Goal: Task Accomplishment & Management: Use online tool/utility

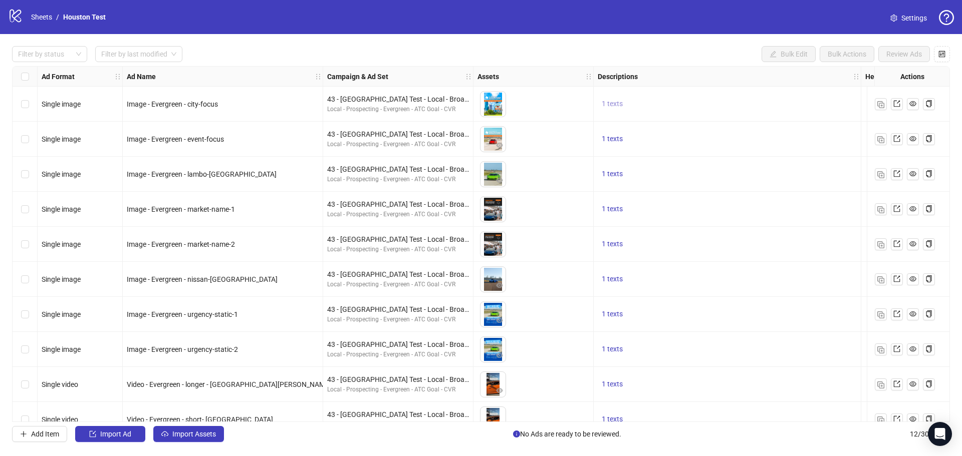
click at [605, 101] on span "1 texts" at bounding box center [612, 104] width 21 height 8
drag, startPoint x: 740, startPoint y: 116, endPoint x: 691, endPoint y: 83, distance: 59.1
click at [691, 83] on div "Drive Ferraris, Lamborghinis, Porsches, and more on a racetrack near you." at bounding box center [713, 97] width 83 height 44
copy div "Drive Ferraris, Lamborghinis, Porsches, and more on a racetrack near you."
click at [820, 102] on div "1 texts" at bounding box center [727, 104] width 259 height 12
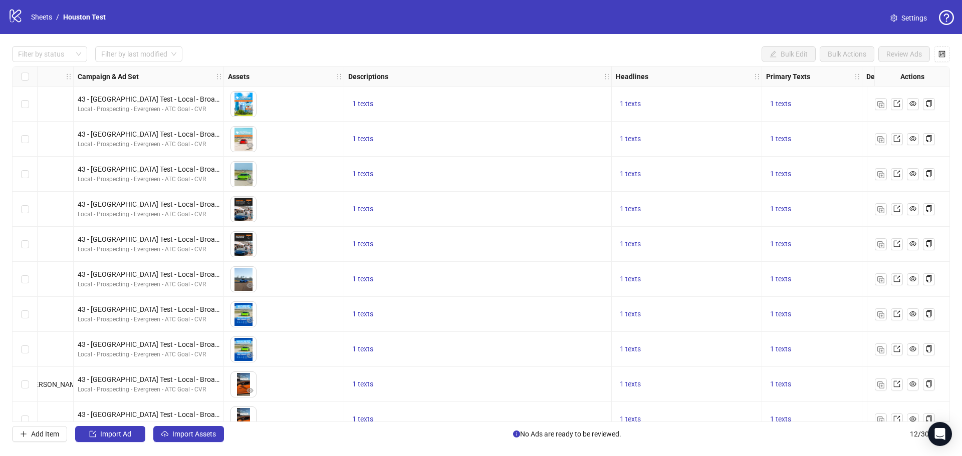
scroll to position [0, 251]
click at [630, 100] on span "1 texts" at bounding box center [629, 104] width 21 height 8
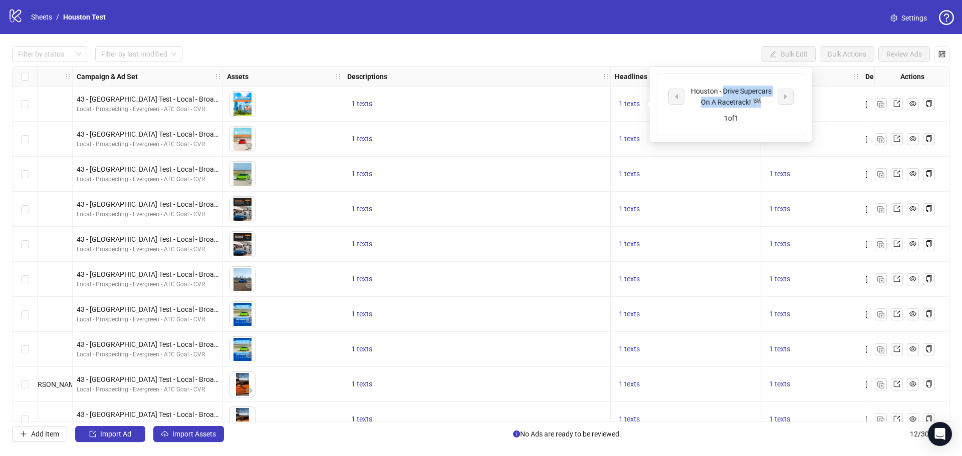
drag, startPoint x: 768, startPoint y: 104, endPoint x: 722, endPoint y: 89, distance: 48.0
click at [722, 89] on div "Houston - Drive Supercars On A Racetrack! 🏁" at bounding box center [730, 97] width 83 height 22
copy div "Drive Supercars On A Racetrack! 🏁"
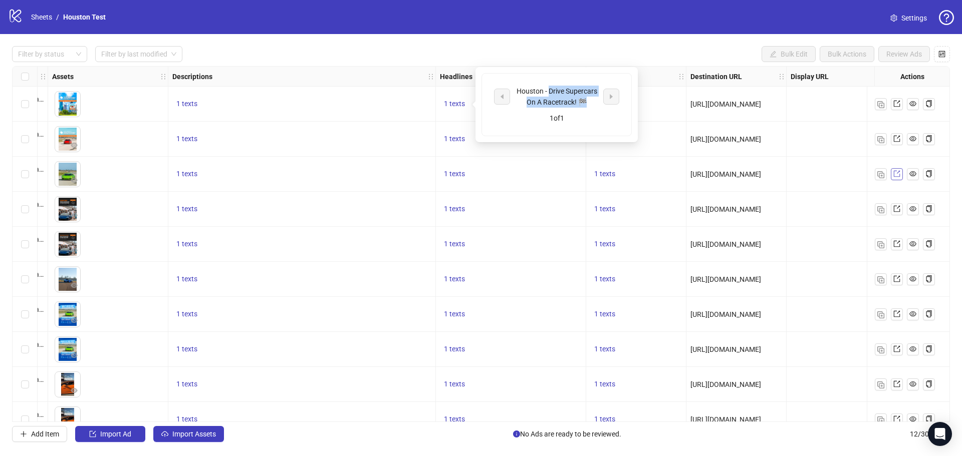
scroll to position [0, 428]
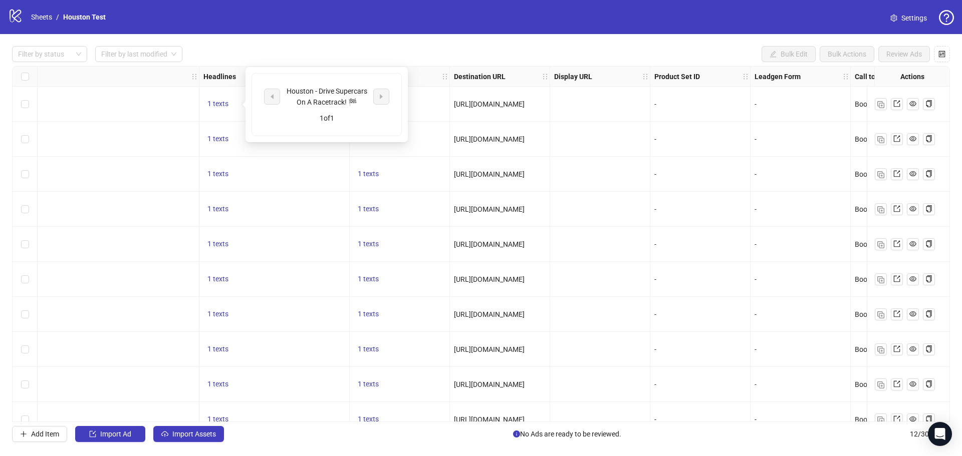
click at [517, 163] on div "Ad Format Ad Name Campaign & Ad Set Assets Descriptions Headlines Primary Texts…" at bounding box center [481, 244] width 938 height 356
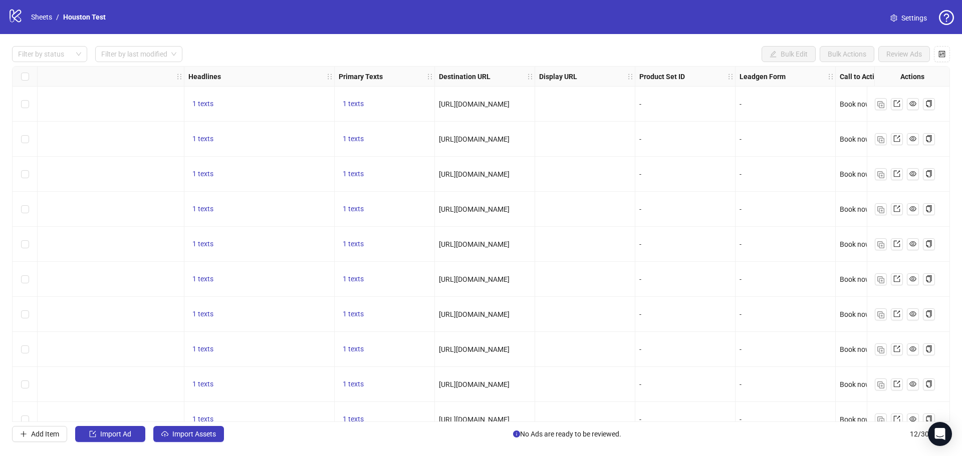
scroll to position [0, 677]
click at [356, 106] on div "Ad Format Ad Name Campaign & Ad Set Assets Descriptions Headlines Primary Texts…" at bounding box center [481, 244] width 938 height 356
click at [354, 103] on span "1 texts" at bounding box center [352, 104] width 21 height 8
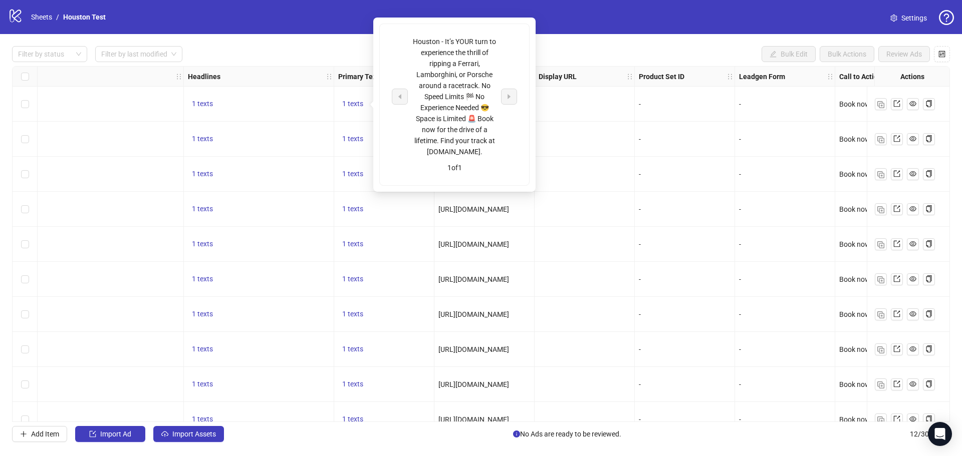
drag, startPoint x: 499, startPoint y: 154, endPoint x: 445, endPoint y: 42, distance: 124.2
click at [445, 42] on div "Houston - It’s YOUR turn to experience the thrill of ripping a Ferrari, Lamborg…" at bounding box center [454, 96] width 83 height 121
copy div "It’s YOUR turn to experience the thrill of ripping a Ferrari, Lamborghini, or P…"
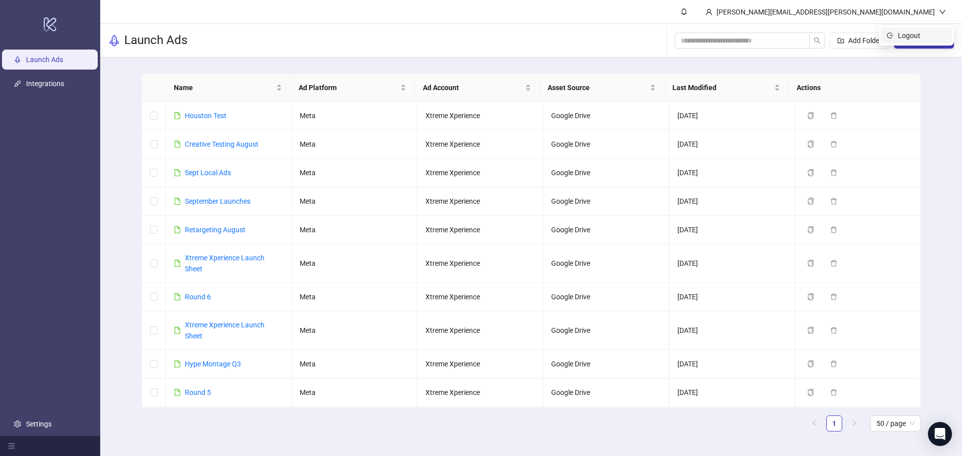
click at [925, 40] on span "Logout" at bounding box center [922, 35] width 48 height 11
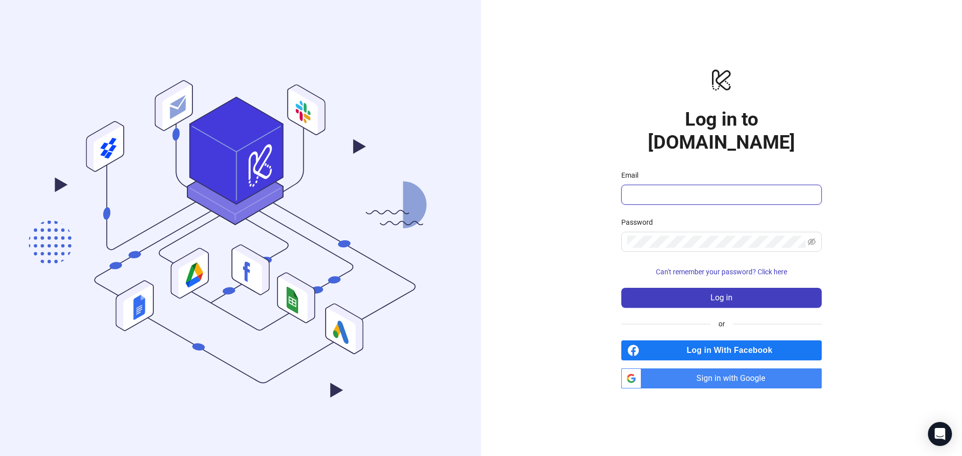
type input "**********"
click at [688, 288] on button "Log in" at bounding box center [721, 298] width 200 height 20
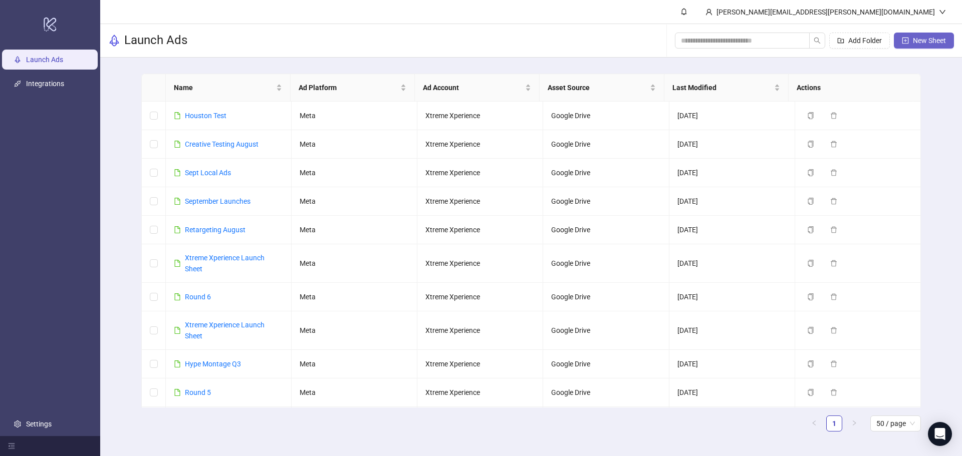
click at [917, 38] on span "New Sheet" at bounding box center [929, 41] width 33 height 8
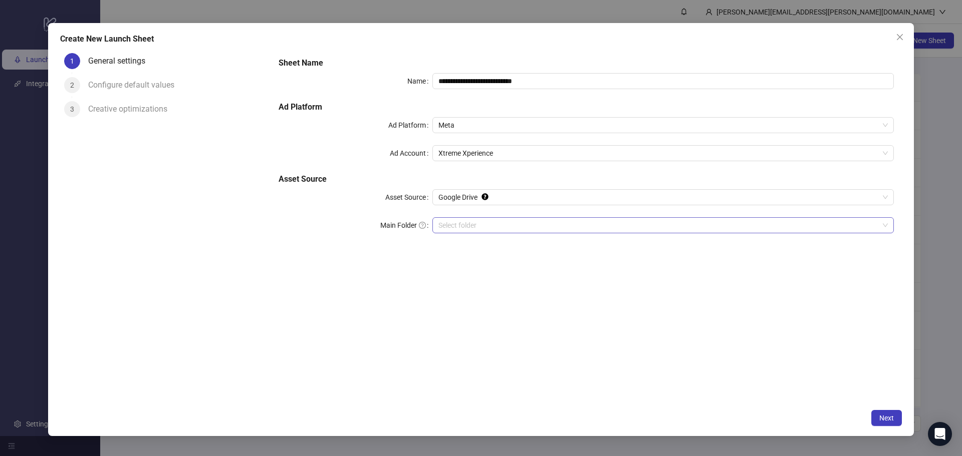
click at [481, 225] on input "Main Folder" at bounding box center [658, 225] width 440 height 15
drag, startPoint x: 539, startPoint y: 85, endPoint x: 404, endPoint y: 86, distance: 135.3
click at [404, 86] on div "**********" at bounding box center [586, 81] width 615 height 16
type input "*****"
click at [883, 421] on span "Next" at bounding box center [886, 418] width 15 height 8
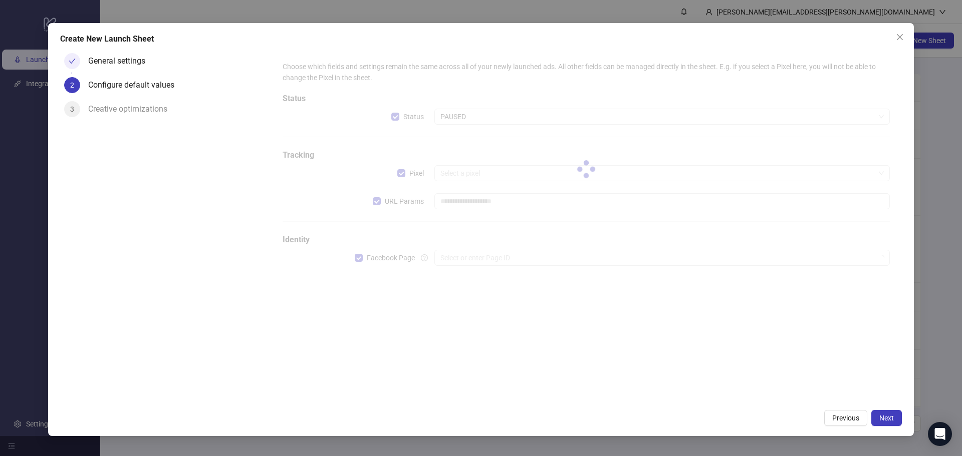
type input "**********"
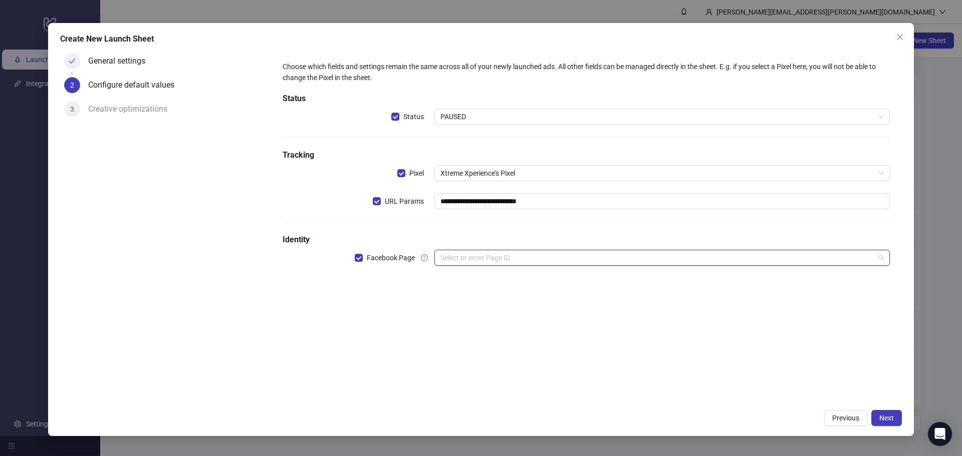
click at [512, 258] on input "search" at bounding box center [657, 258] width 434 height 15
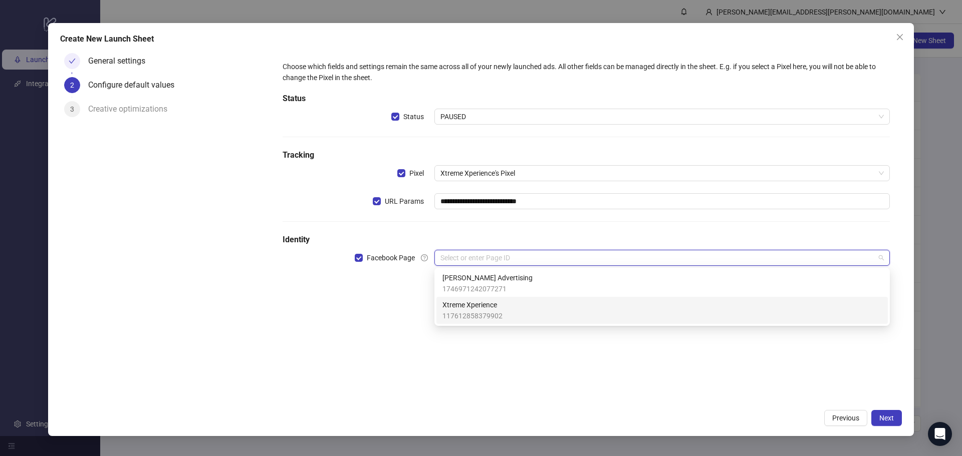
click at [500, 305] on span "Xtreme Xperience" at bounding box center [472, 305] width 60 height 11
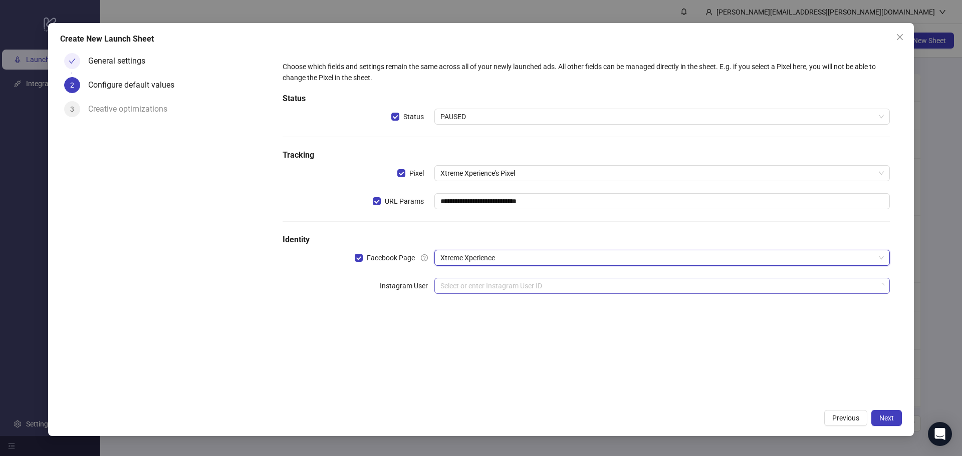
click at [492, 285] on input "search" at bounding box center [657, 286] width 434 height 15
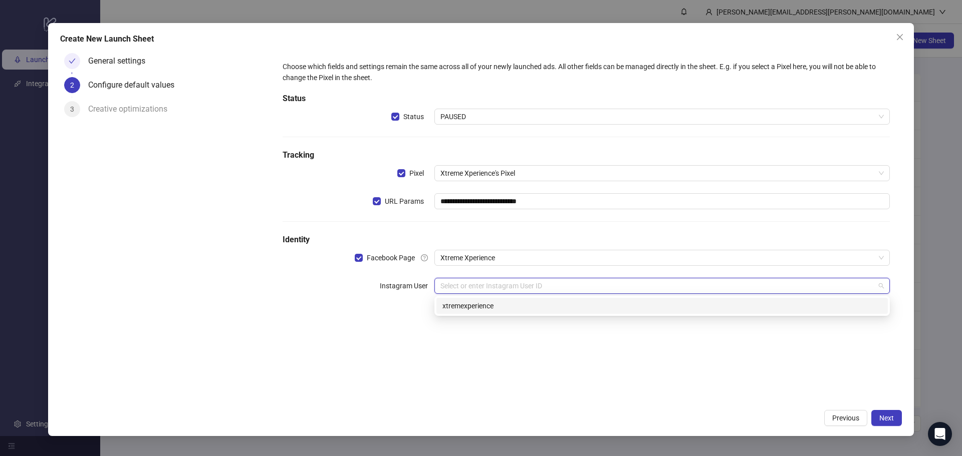
click at [495, 308] on div "xtremexperience" at bounding box center [661, 306] width 439 height 11
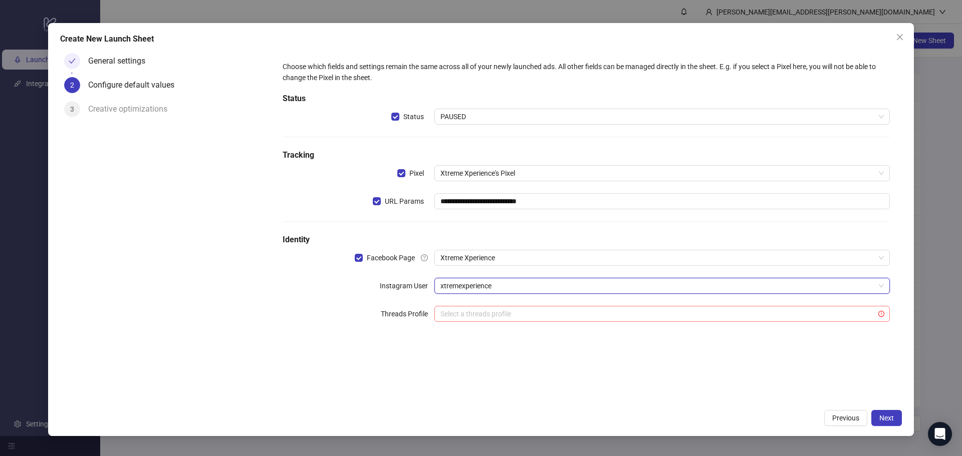
click at [798, 312] on input "search" at bounding box center [657, 314] width 434 height 15
click at [300, 341] on div "**********" at bounding box center [586, 197] width 623 height 289
click at [890, 416] on span "Next" at bounding box center [886, 418] width 15 height 8
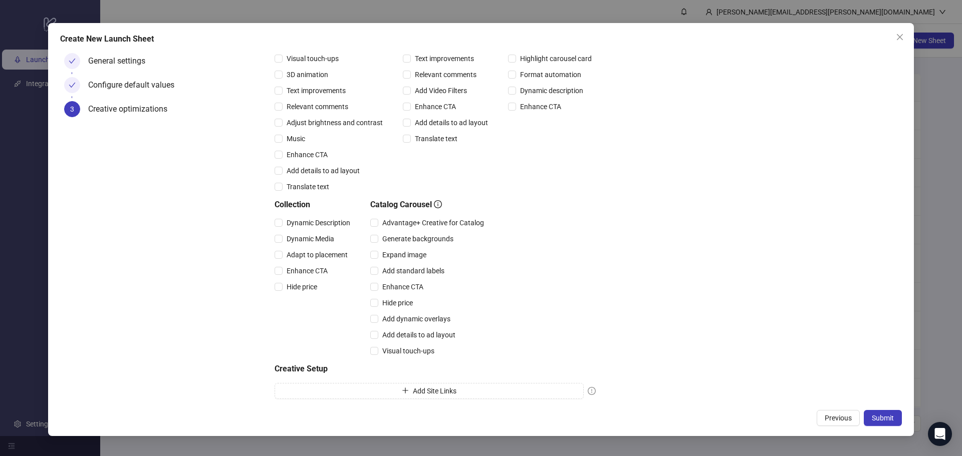
scroll to position [155, 0]
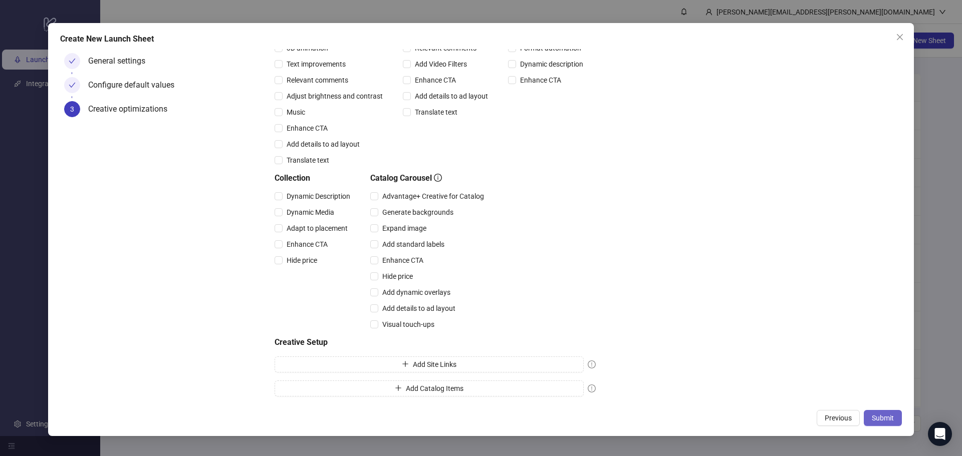
click at [882, 420] on span "Submit" at bounding box center [883, 418] width 22 height 8
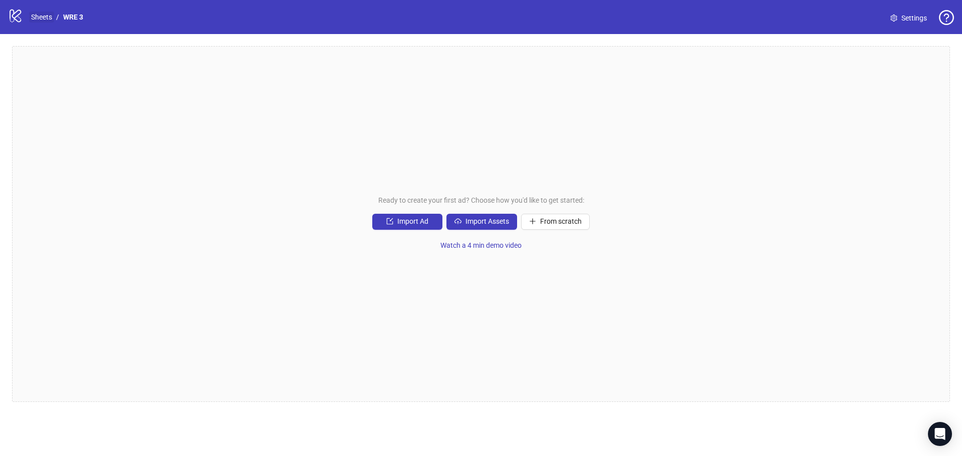
click at [42, 16] on link "Sheets" at bounding box center [41, 17] width 25 height 11
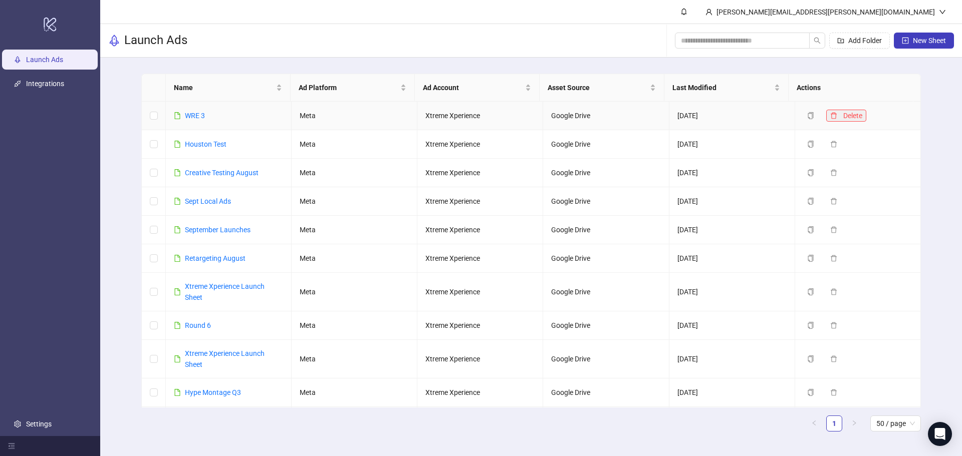
click at [830, 115] on icon "delete" at bounding box center [833, 115] width 7 height 7
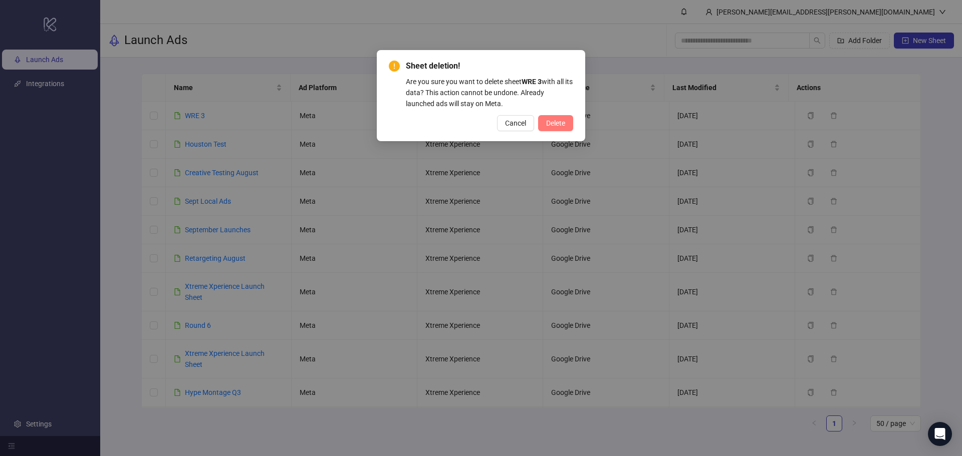
click at [551, 120] on span "Delete" at bounding box center [555, 123] width 19 height 8
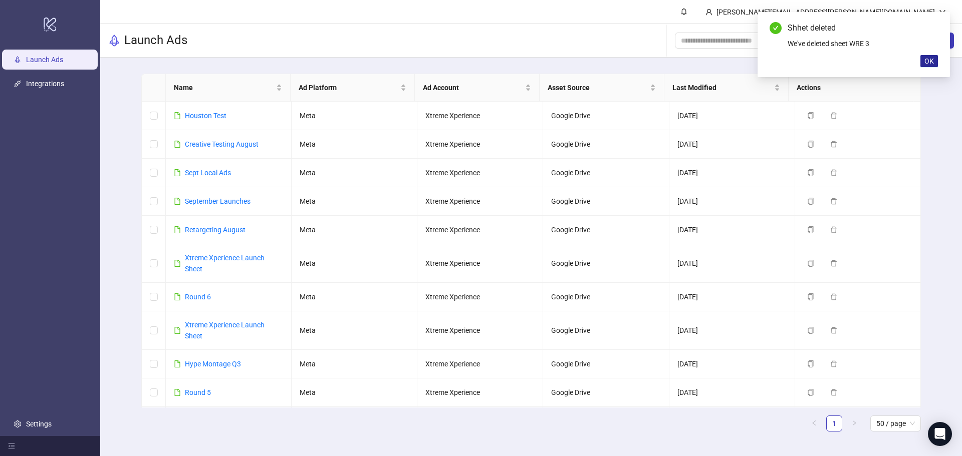
click at [933, 58] on span "OK" at bounding box center [929, 61] width 10 height 8
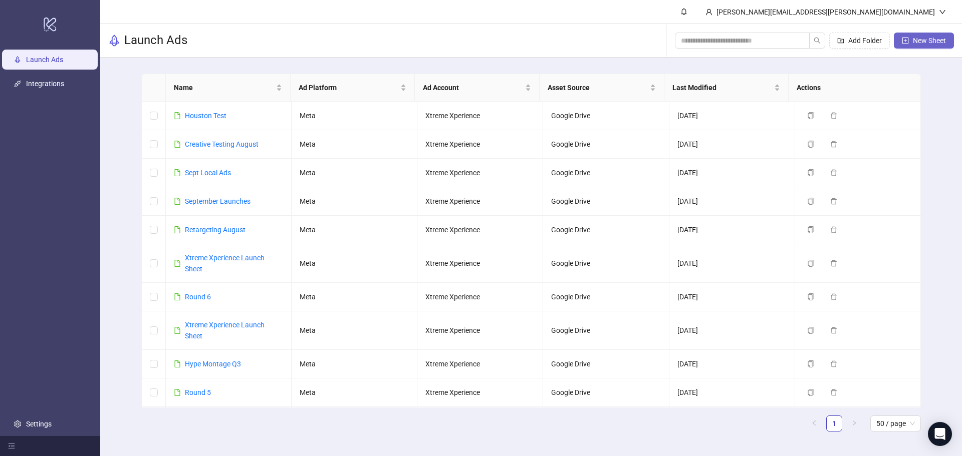
click at [939, 40] on span "New Sheet" at bounding box center [929, 41] width 33 height 8
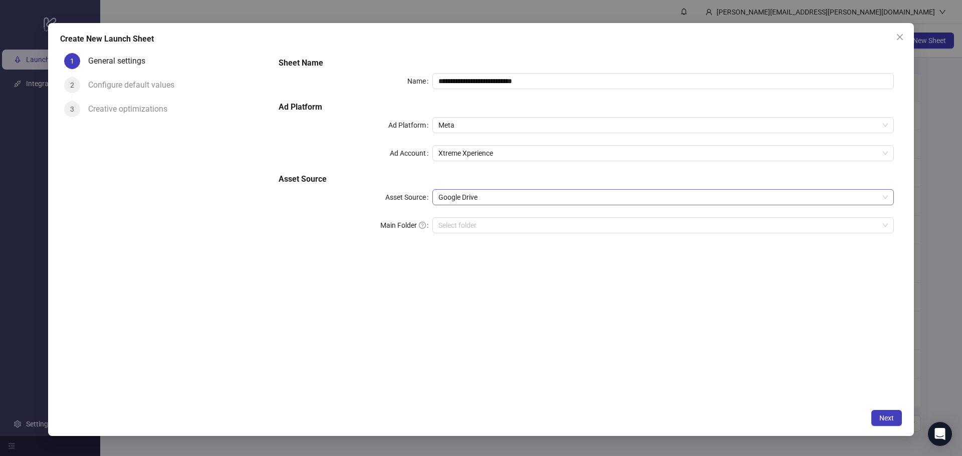
click at [496, 200] on span "Google Drive" at bounding box center [662, 197] width 449 height 15
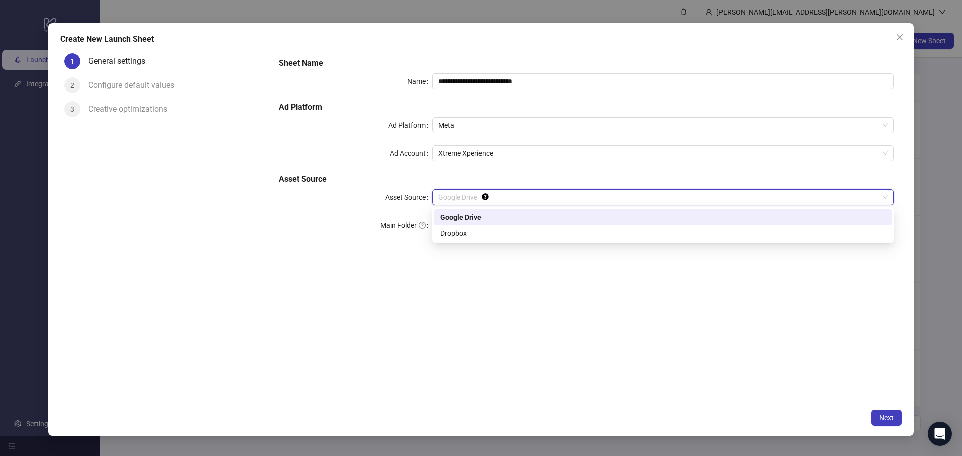
click at [496, 200] on span "Google Drive" at bounding box center [662, 197] width 449 height 15
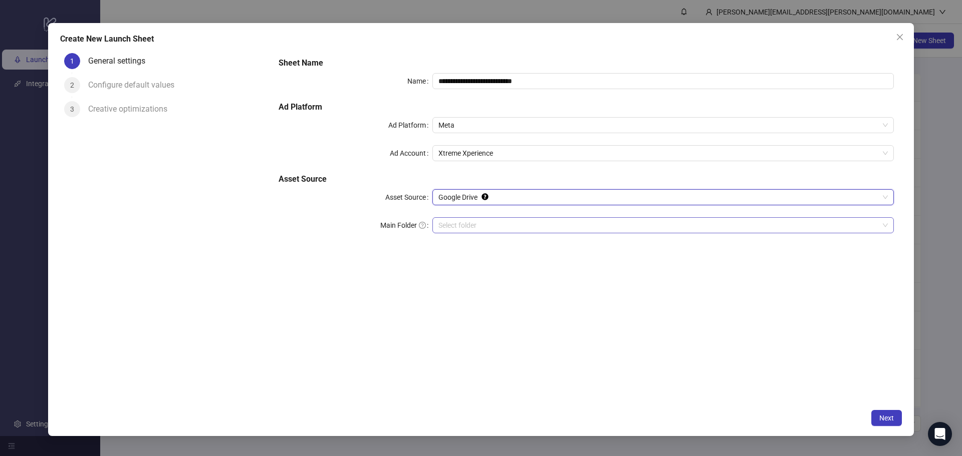
click at [487, 221] on input "Main Folder" at bounding box center [658, 225] width 440 height 15
click at [886, 419] on span "Next" at bounding box center [886, 418] width 15 height 8
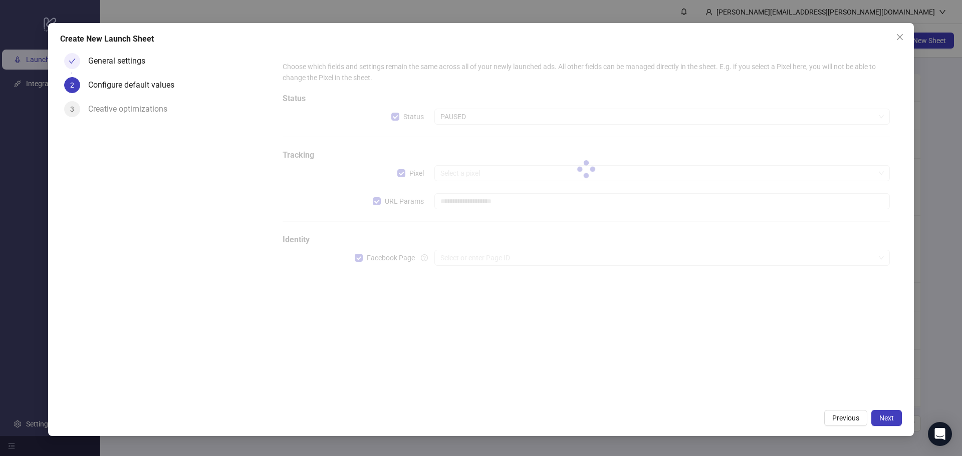
type input "**********"
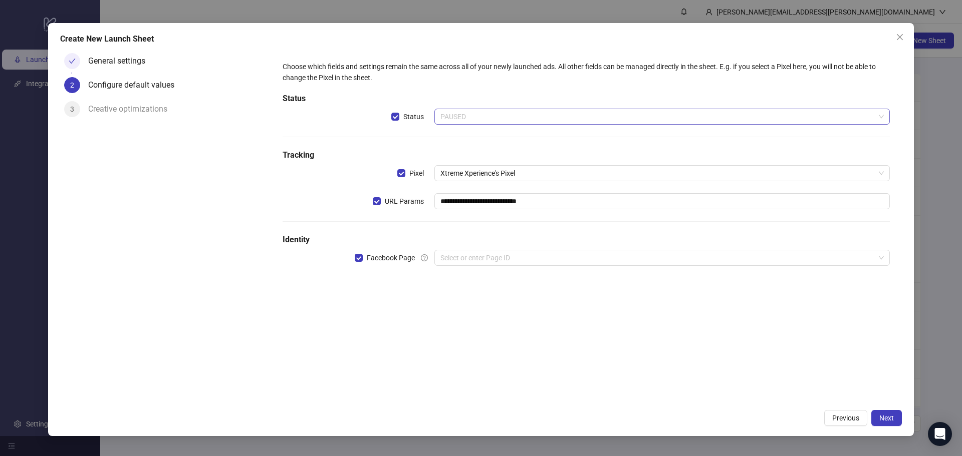
click at [452, 114] on span "PAUSED" at bounding box center [661, 116] width 443 height 15
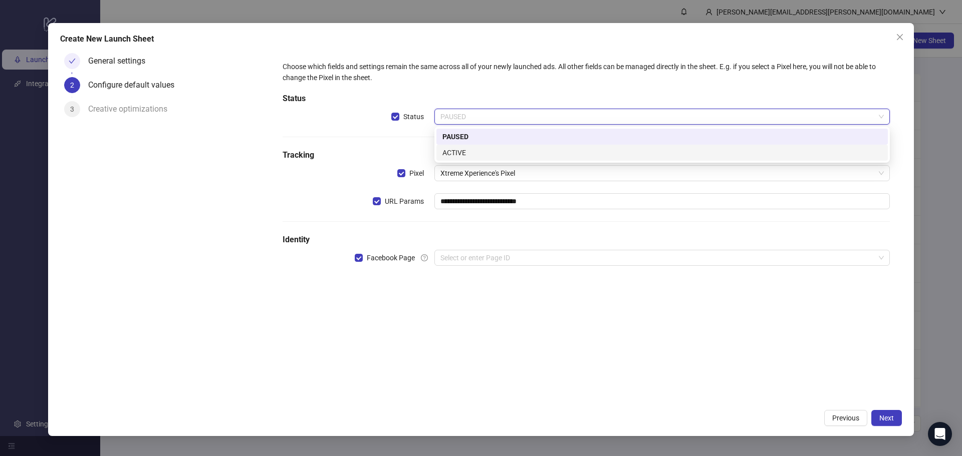
click at [468, 157] on div "ACTIVE" at bounding box center [661, 152] width 439 height 11
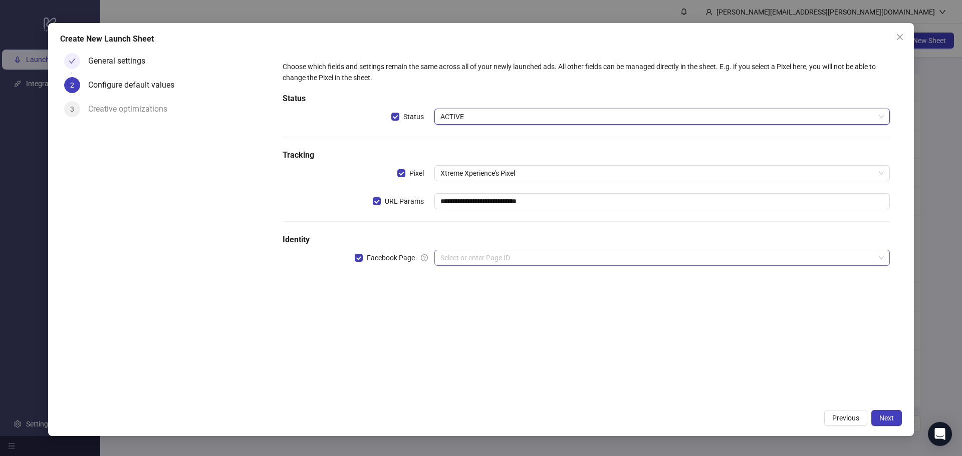
click at [481, 262] on input "search" at bounding box center [657, 258] width 434 height 15
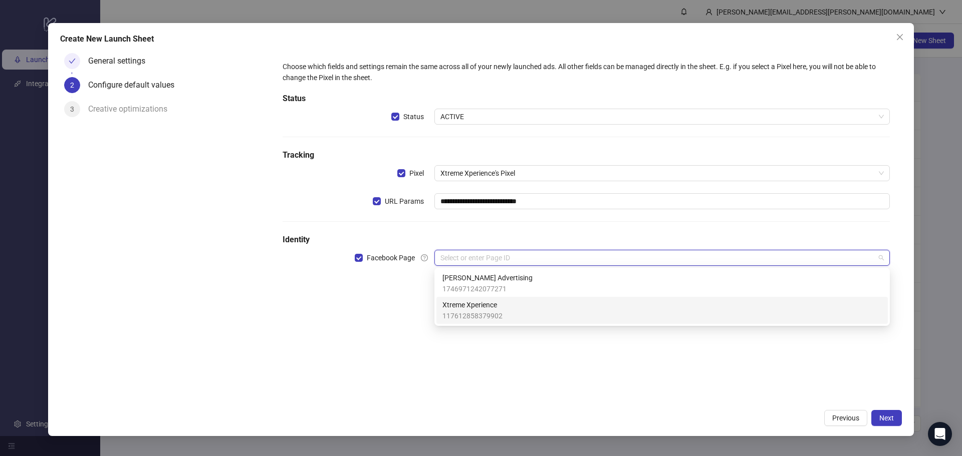
click at [487, 307] on span "Xtreme Xperience" at bounding box center [472, 305] width 60 height 11
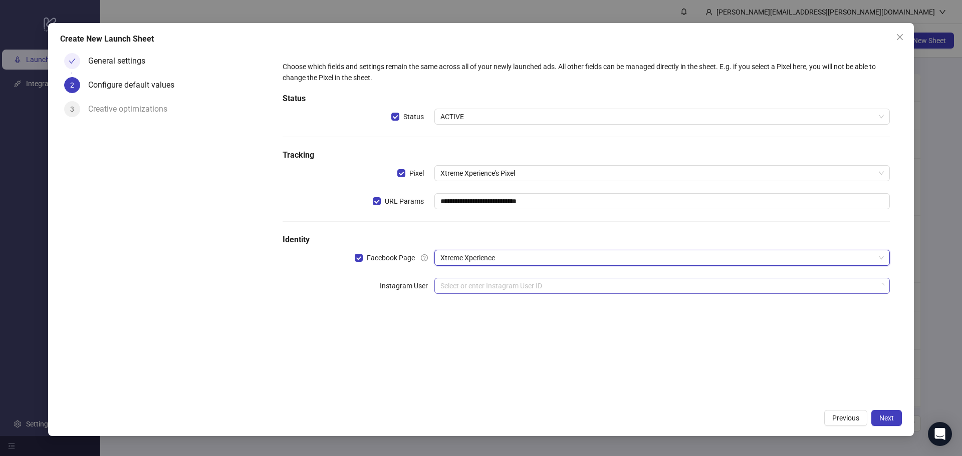
click at [493, 285] on input "search" at bounding box center [657, 286] width 434 height 15
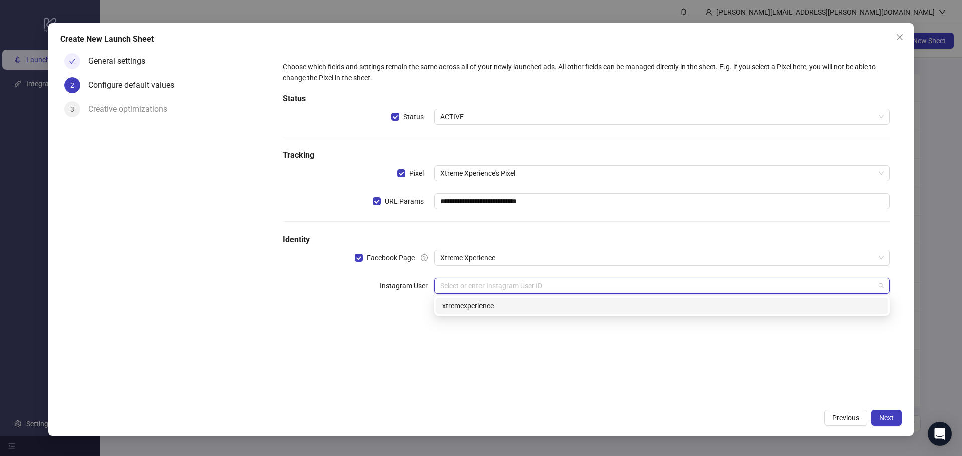
click at [513, 306] on div "xtremexperience" at bounding box center [661, 306] width 439 height 11
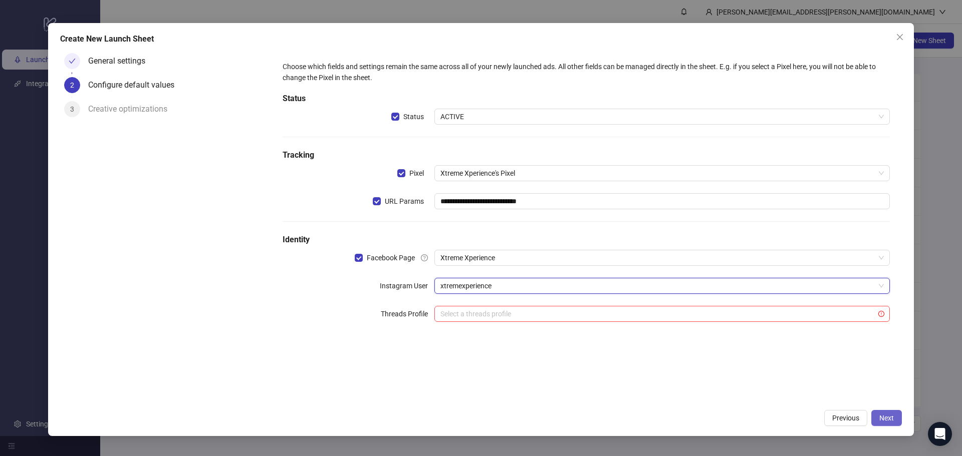
click at [885, 414] on span "Next" at bounding box center [886, 418] width 15 height 8
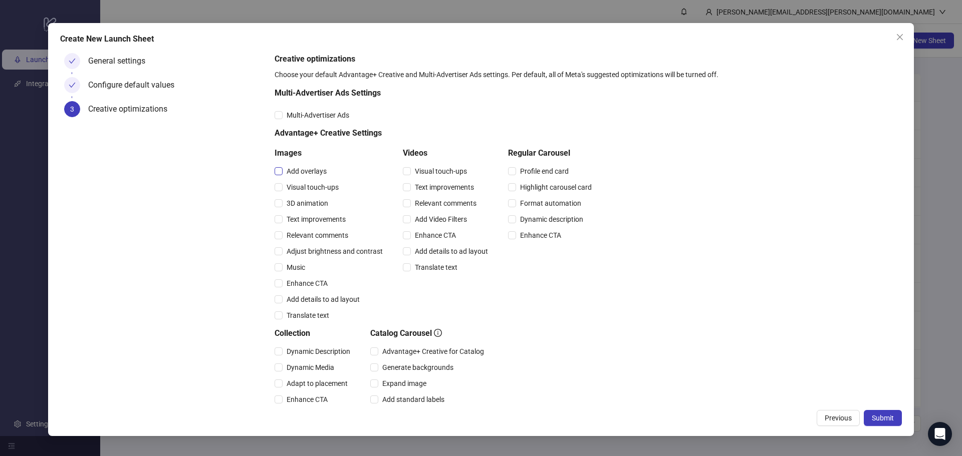
click at [301, 170] on span "Add overlays" at bounding box center [307, 171] width 48 height 11
click at [312, 189] on span "Visual touch-ups" at bounding box center [313, 187] width 60 height 11
click at [314, 201] on span "3D animation" at bounding box center [308, 203] width 50 height 11
click at [314, 213] on div "Text improvements" at bounding box center [331, 219] width 112 height 16
click at [314, 220] on span "Text improvements" at bounding box center [316, 219] width 67 height 11
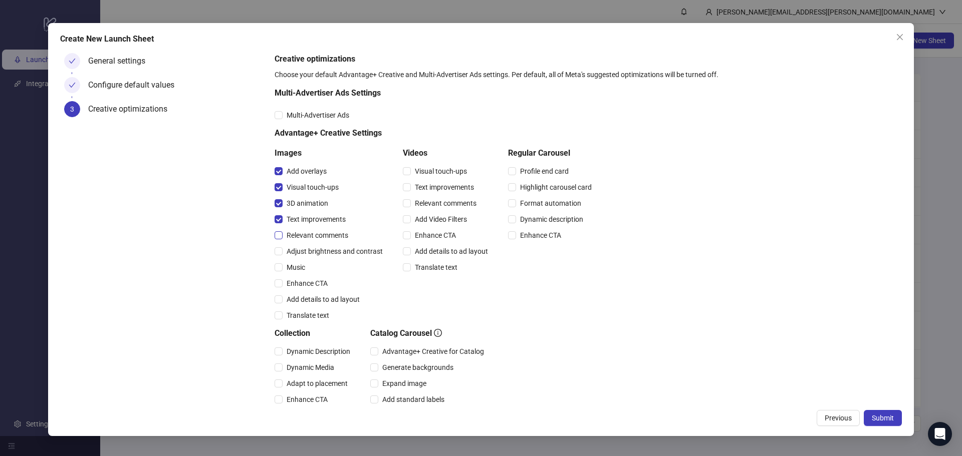
click at [314, 234] on span "Relevant comments" at bounding box center [318, 235] width 70 height 11
click at [316, 252] on span "Adjust brightness and contrast" at bounding box center [335, 251] width 104 height 11
click at [297, 266] on span "Music" at bounding box center [296, 267] width 27 height 11
click at [305, 281] on span "Enhance CTA" at bounding box center [307, 283] width 49 height 11
click at [333, 297] on span "Add details to ad layout" at bounding box center [323, 299] width 81 height 11
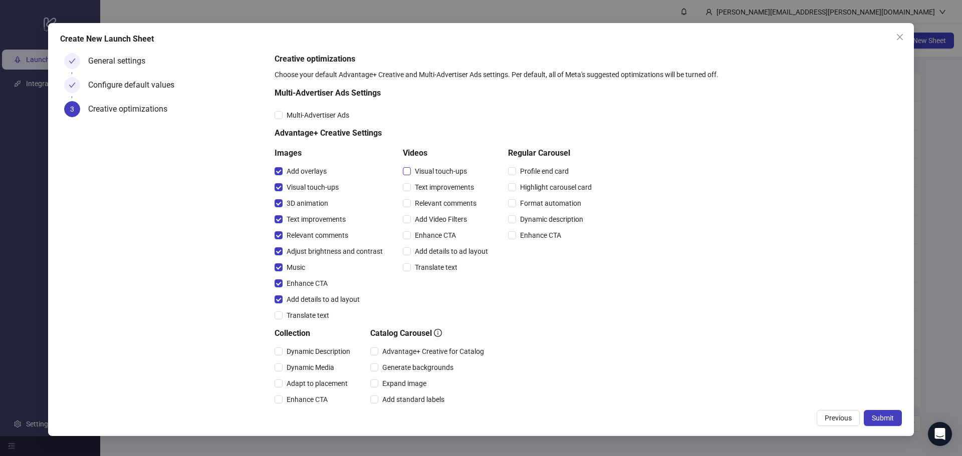
click at [433, 169] on span "Visual touch-ups" at bounding box center [441, 171] width 60 height 11
click at [435, 184] on span "Text improvements" at bounding box center [444, 187] width 67 height 11
click at [436, 204] on span "Relevant comments" at bounding box center [446, 203] width 70 height 11
click at [435, 217] on span "Add Video Filters" at bounding box center [441, 219] width 60 height 11
click at [435, 235] on span "Enhance CTA" at bounding box center [435, 235] width 49 height 11
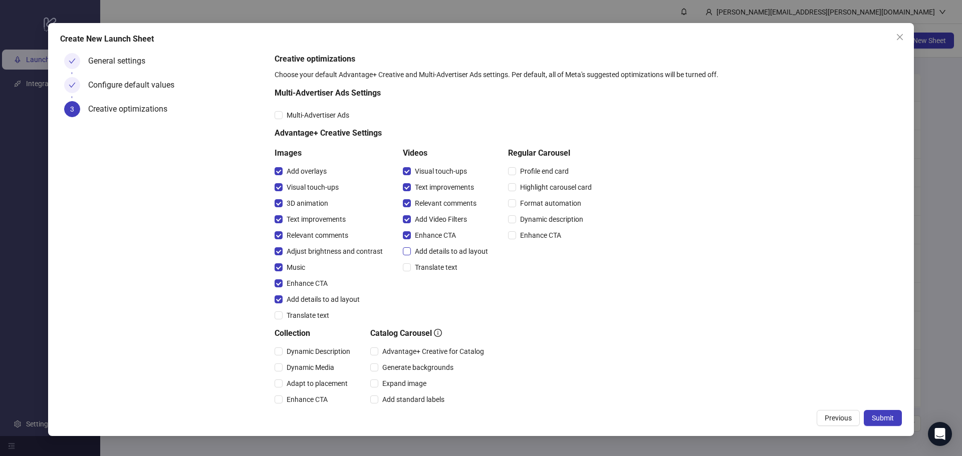
drag, startPoint x: 435, startPoint y: 249, endPoint x: 435, endPoint y: 255, distance: 5.5
click at [435, 250] on span "Add details to ad layout" at bounding box center [451, 251] width 81 height 11
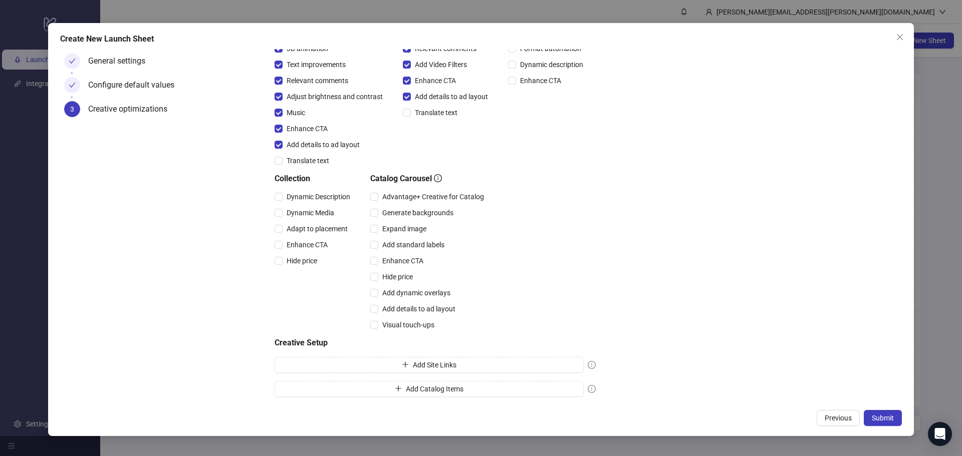
scroll to position [155, 0]
click at [887, 420] on span "Submit" at bounding box center [883, 418] width 22 height 8
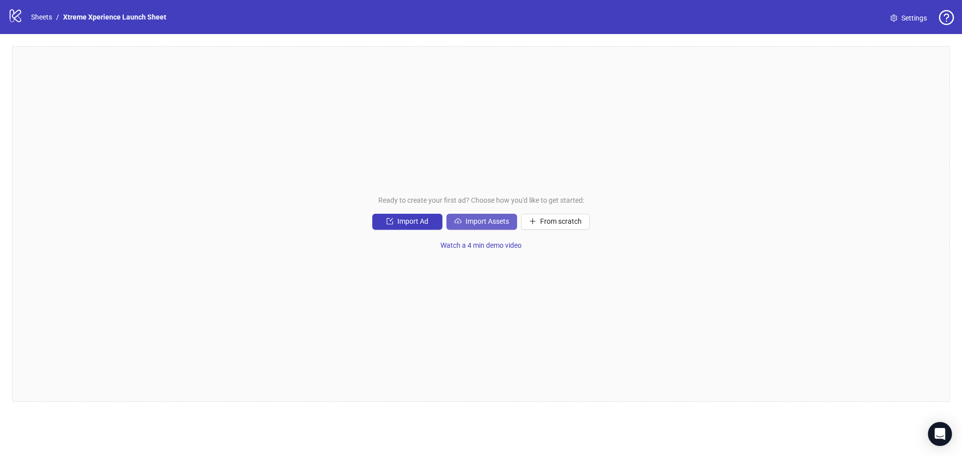
click at [490, 229] on button "Import Assets" at bounding box center [481, 222] width 71 height 16
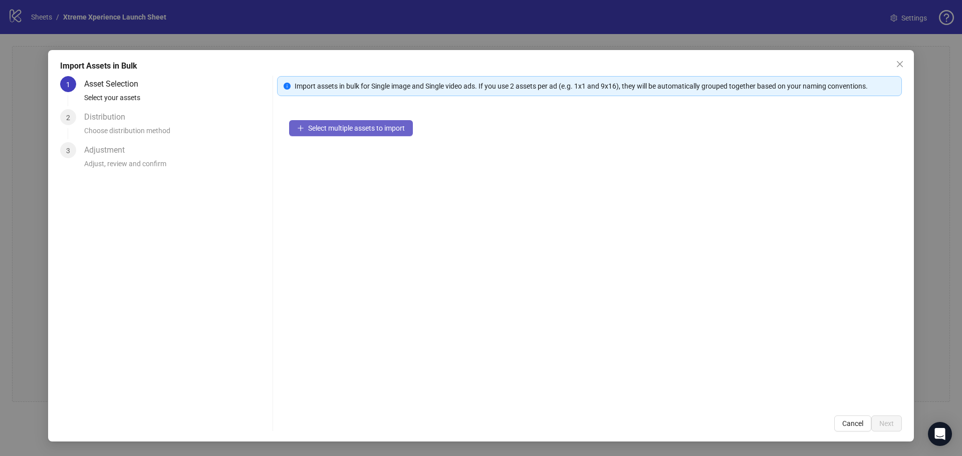
click at [371, 129] on span "Select multiple assets to import" at bounding box center [356, 128] width 97 height 8
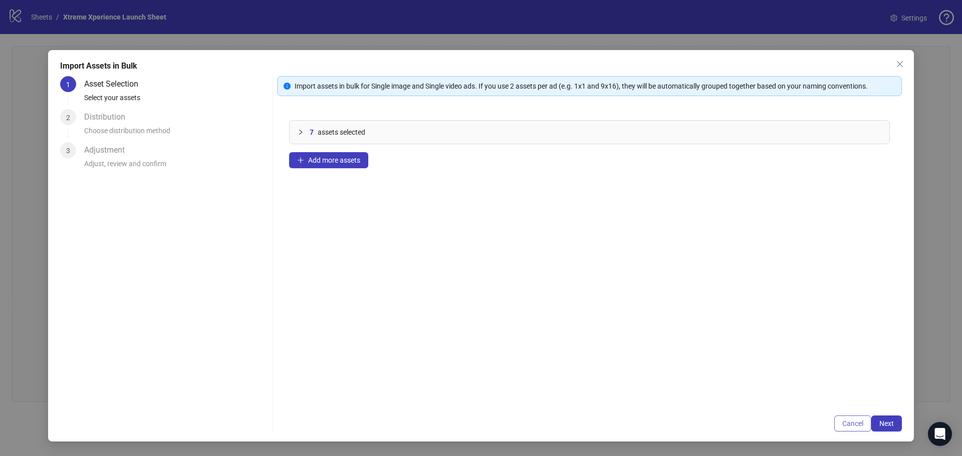
click at [851, 420] on span "Cancel" at bounding box center [852, 424] width 21 height 8
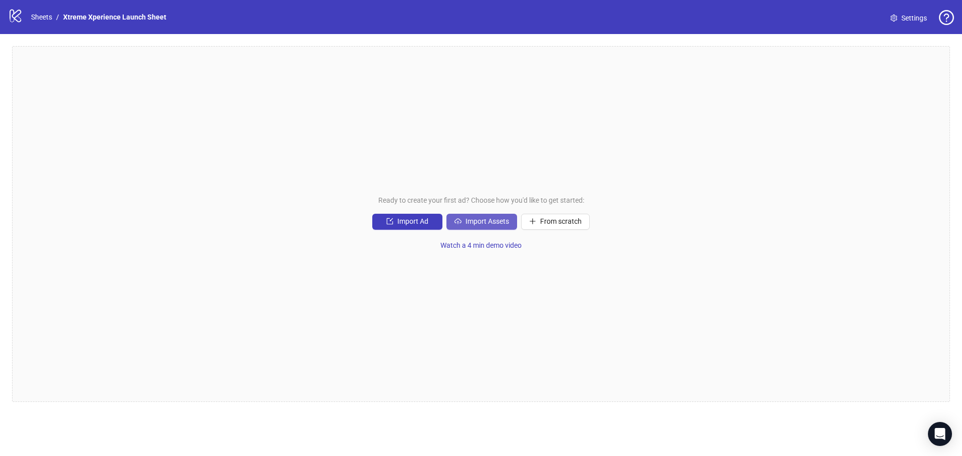
click at [505, 228] on button "Import Assets" at bounding box center [481, 222] width 71 height 16
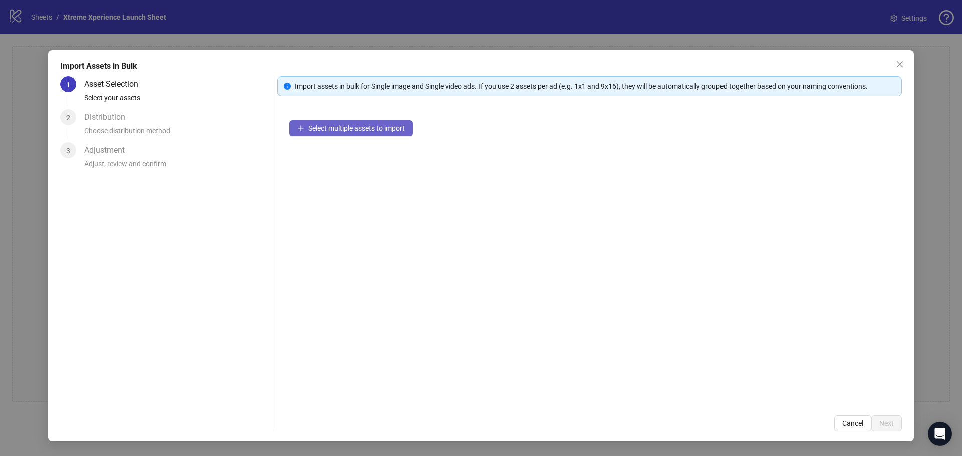
click at [368, 132] on span "Select multiple assets to import" at bounding box center [356, 128] width 97 height 8
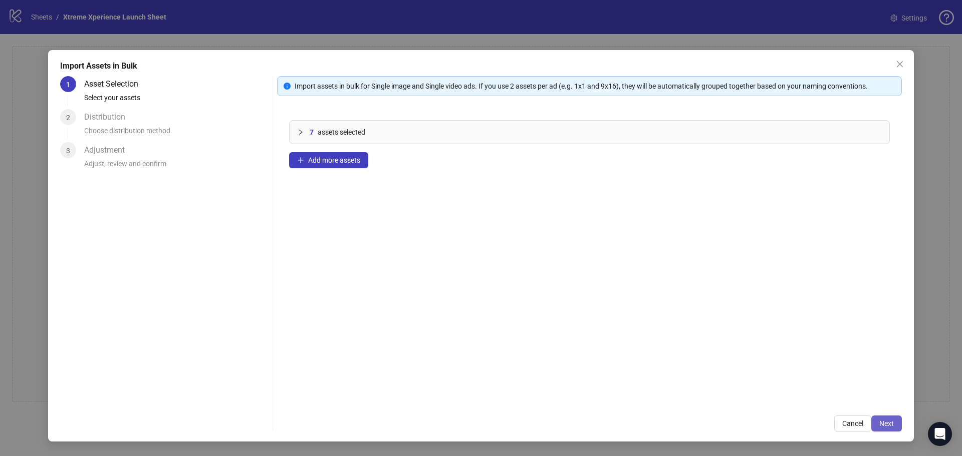
click at [882, 420] on span "Next" at bounding box center [886, 424] width 15 height 8
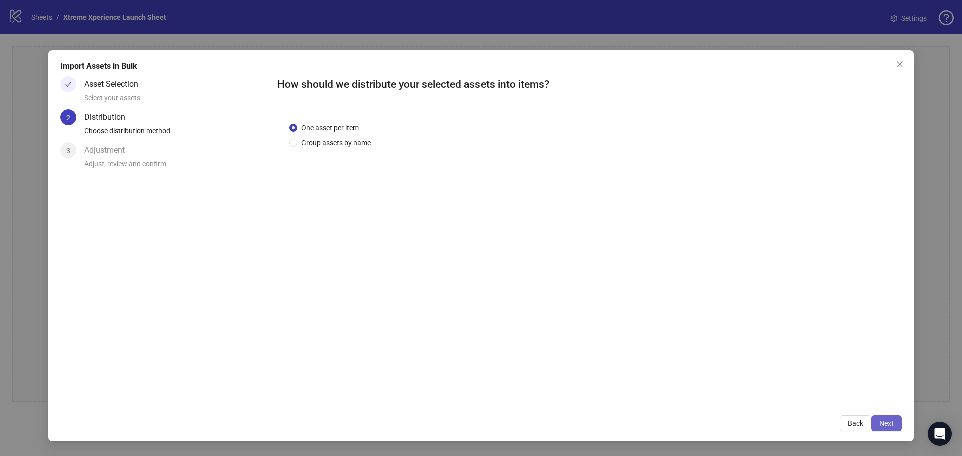
click at [892, 428] on button "Next" at bounding box center [886, 424] width 31 height 16
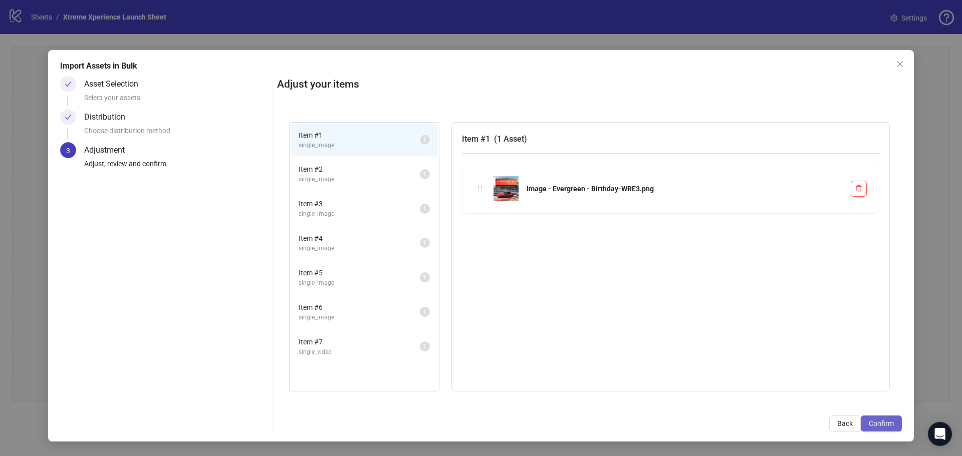
click at [884, 420] on span "Confirm" at bounding box center [881, 424] width 25 height 8
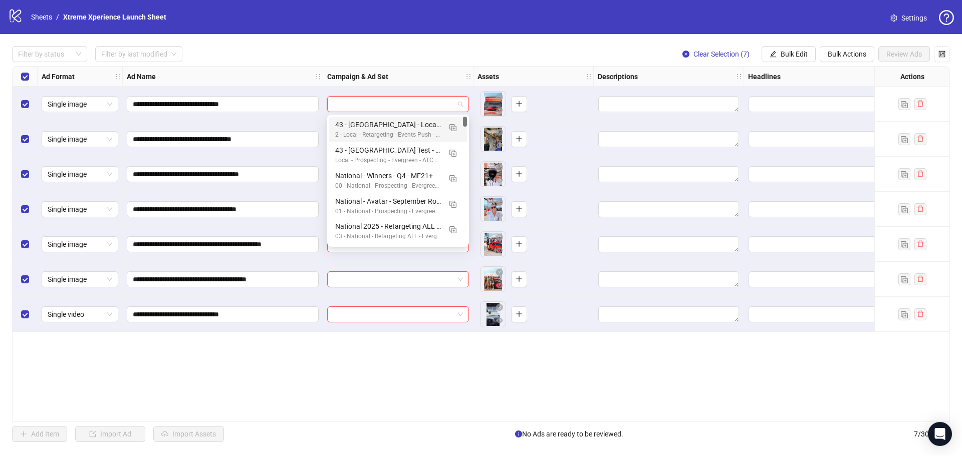
click at [421, 109] on input "search" at bounding box center [393, 104] width 121 height 15
type input "****"
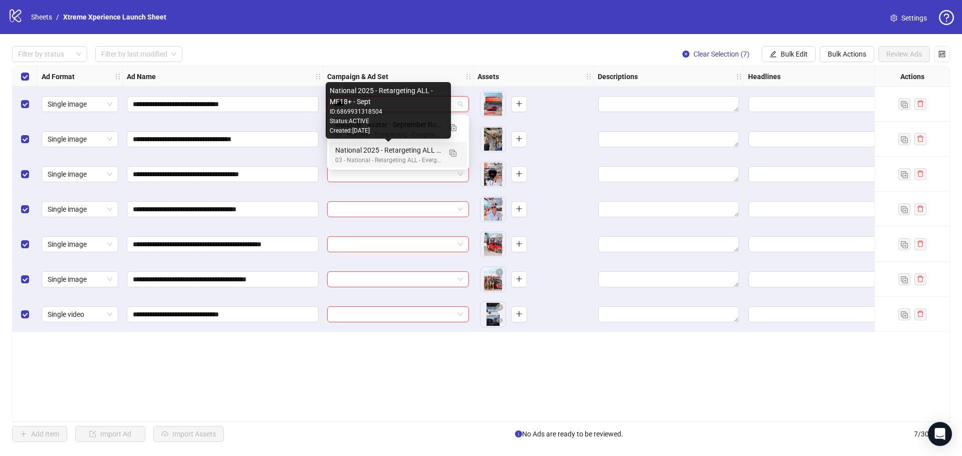
click at [409, 148] on div "National 2025 - Retargeting ALL - MF18+ - Sept" at bounding box center [388, 150] width 106 height 11
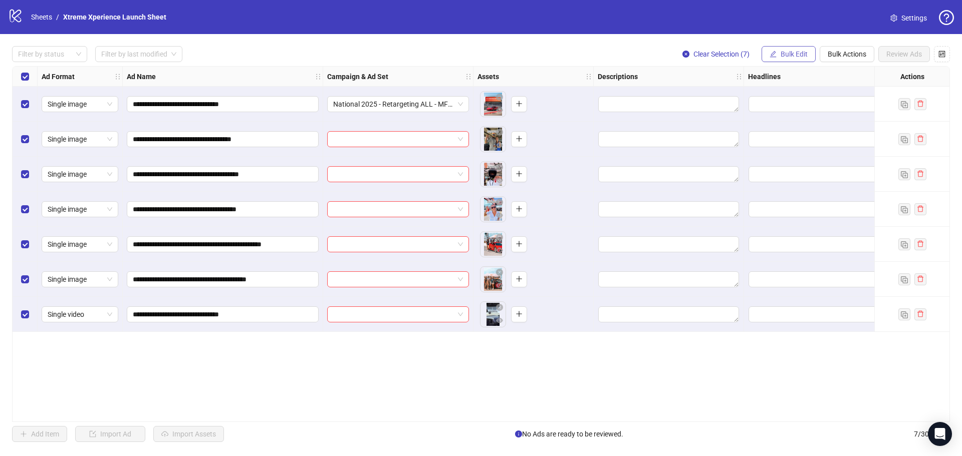
click at [790, 55] on span "Bulk Edit" at bounding box center [794, 54] width 27 height 8
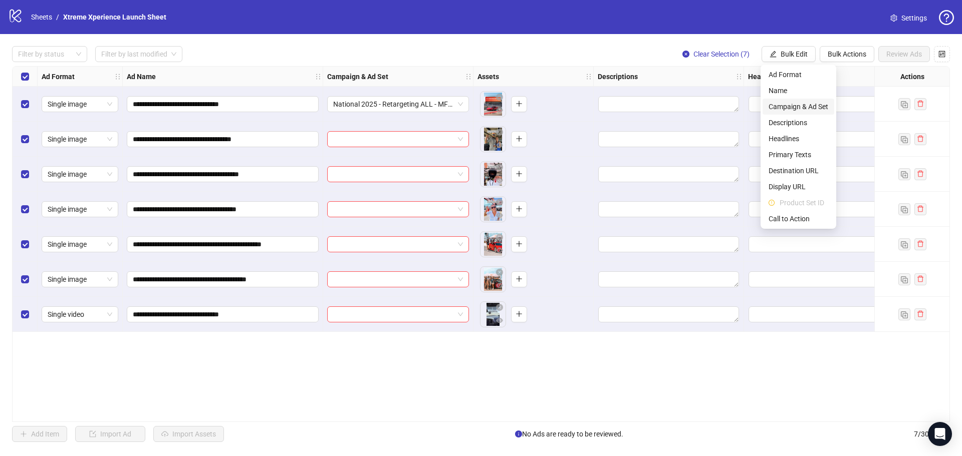
click at [805, 109] on span "Campaign & Ad Set" at bounding box center [799, 106] width 60 height 11
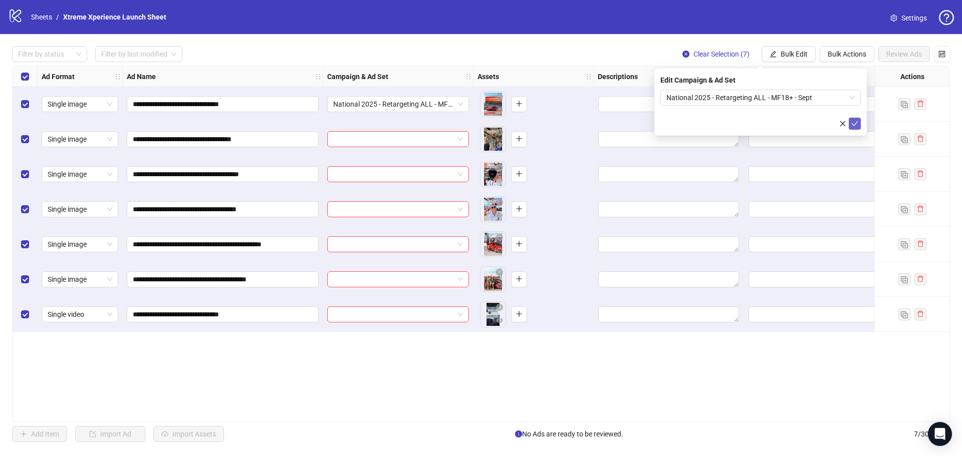
click at [854, 120] on icon "check" at bounding box center [854, 123] width 7 height 7
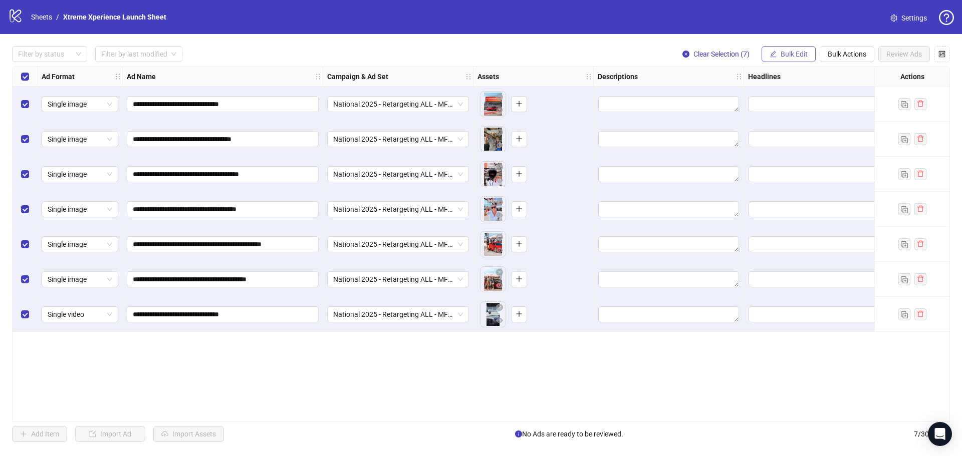
click at [802, 50] on span "Bulk Edit" at bounding box center [794, 54] width 27 height 8
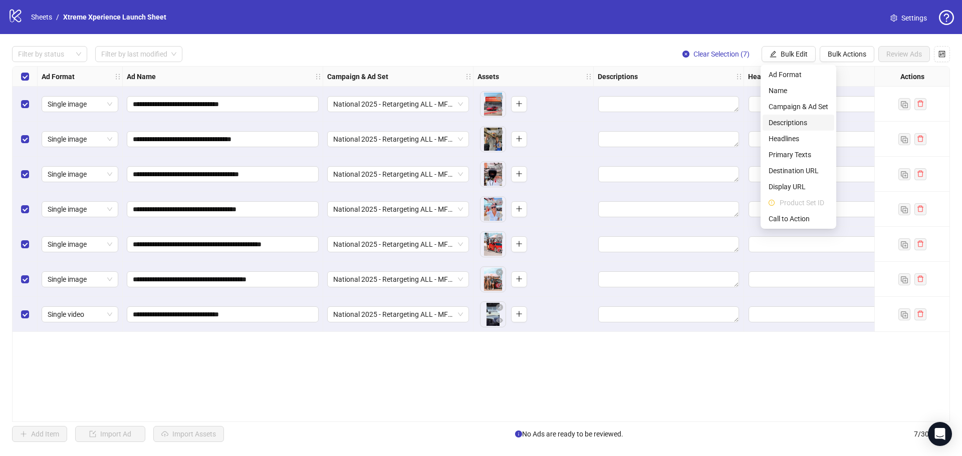
click at [796, 124] on span "Descriptions" at bounding box center [799, 122] width 60 height 11
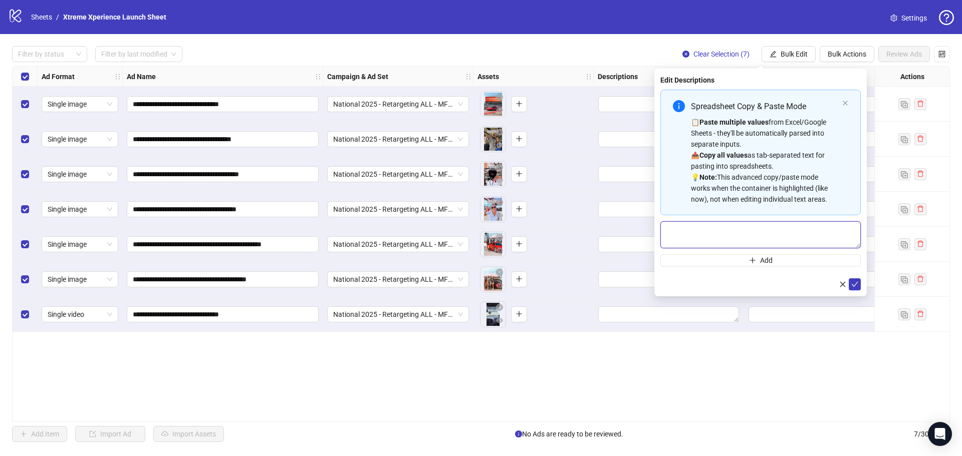
click at [717, 241] on textarea "Multi-text input container - paste or copy values" at bounding box center [760, 234] width 200 height 27
paste textarea "**********"
type textarea "**********"
click at [855, 279] on button "submit" at bounding box center [855, 285] width 12 height 12
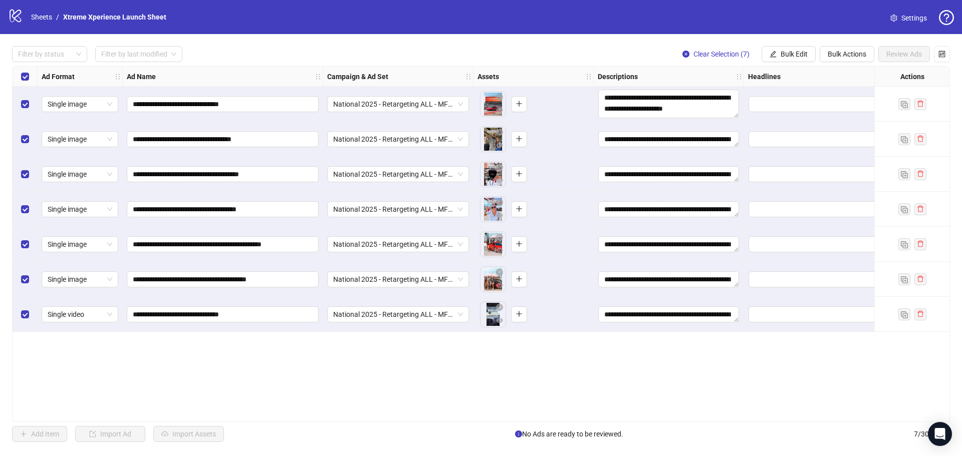
drag, startPoint x: 737, startPoint y: 110, endPoint x: 735, endPoint y: 122, distance: 12.8
click at [735, 67] on div "**********" at bounding box center [617, 67] width 1208 height 0
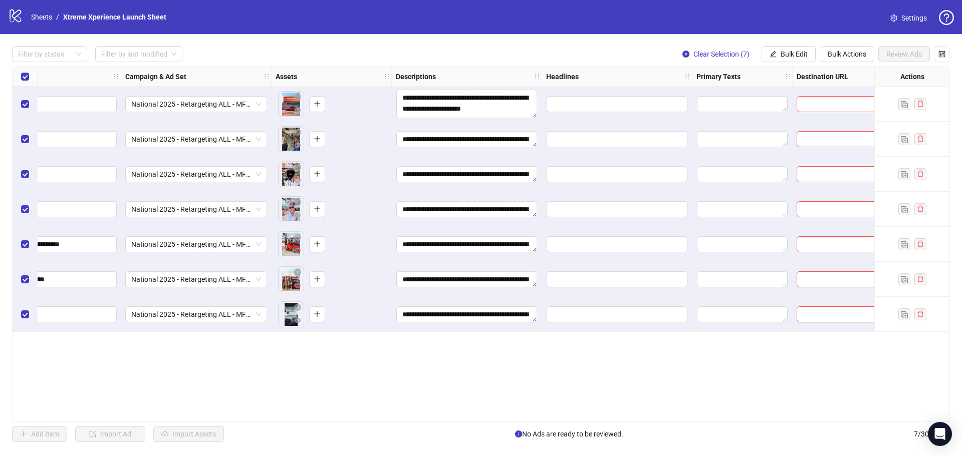
click at [630, 113] on div "**********" at bounding box center [481, 244] width 938 height 356
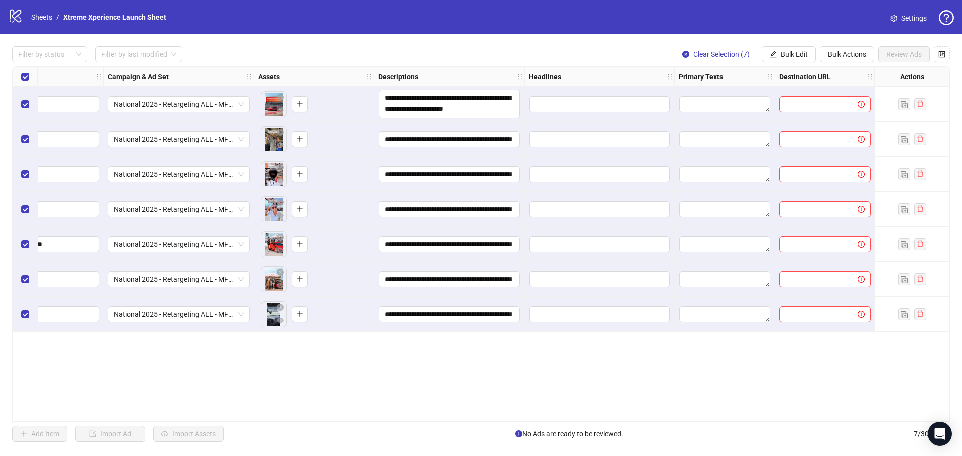
click at [627, 106] on div "**********" at bounding box center [481, 244] width 938 height 356
click at [592, 107] on input "Edit values" at bounding box center [597, 104] width 141 height 16
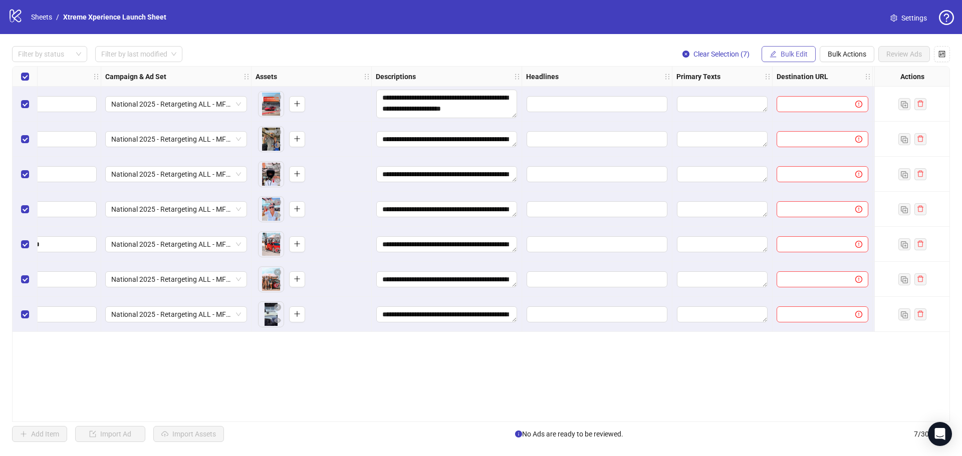
click at [778, 52] on button "Bulk Edit" at bounding box center [789, 54] width 54 height 16
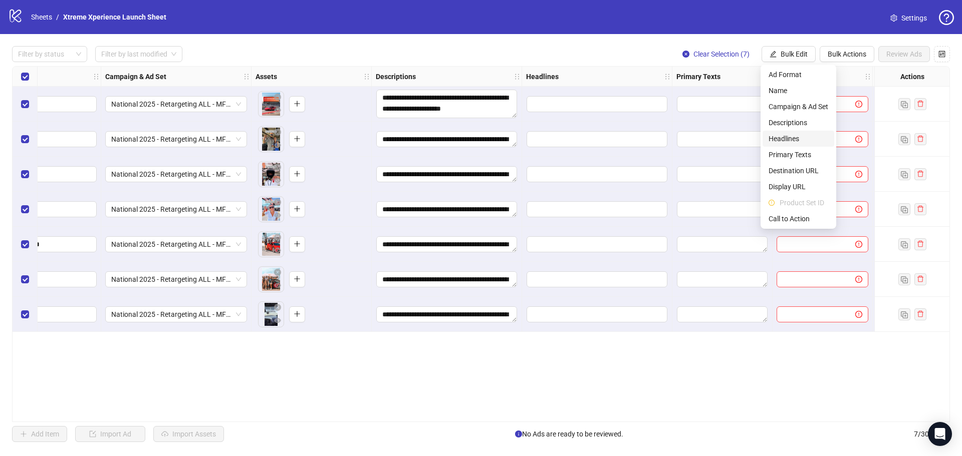
click at [783, 142] on span "Headlines" at bounding box center [799, 138] width 60 height 11
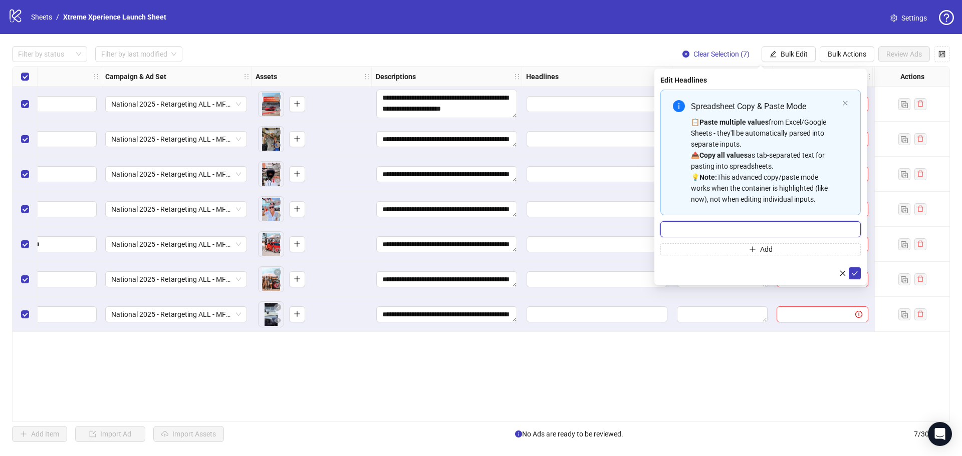
click at [726, 232] on input "Multi-input container - paste or copy values" at bounding box center [760, 229] width 200 height 16
paste input "**********"
click at [765, 227] on input "**********" at bounding box center [760, 229] width 200 height 16
type input "**********"
click at [859, 277] on button "submit" at bounding box center [855, 274] width 12 height 12
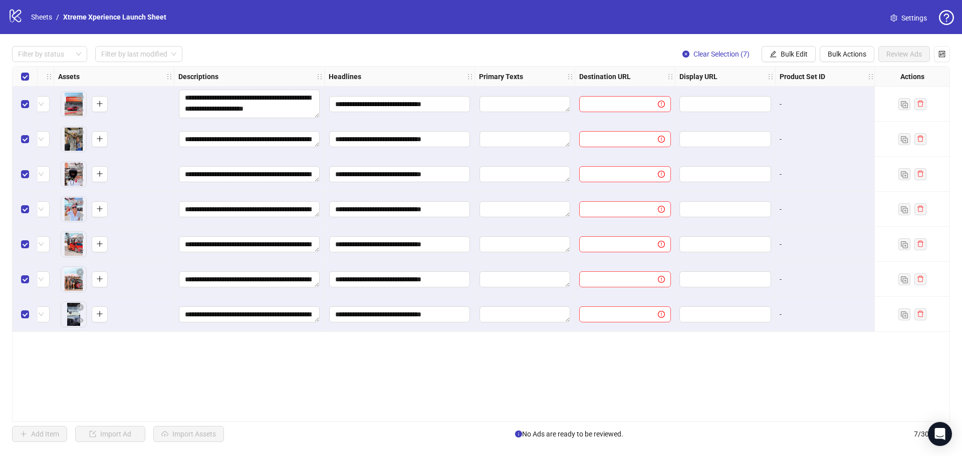
scroll to position [0, 422]
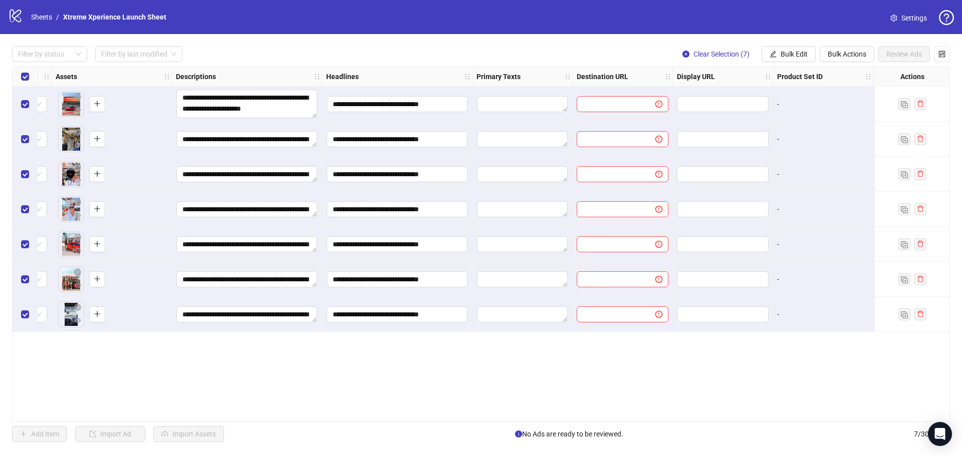
click at [499, 107] on div "**********" at bounding box center [481, 244] width 938 height 356
click at [506, 102] on textarea "Edit values" at bounding box center [522, 104] width 91 height 16
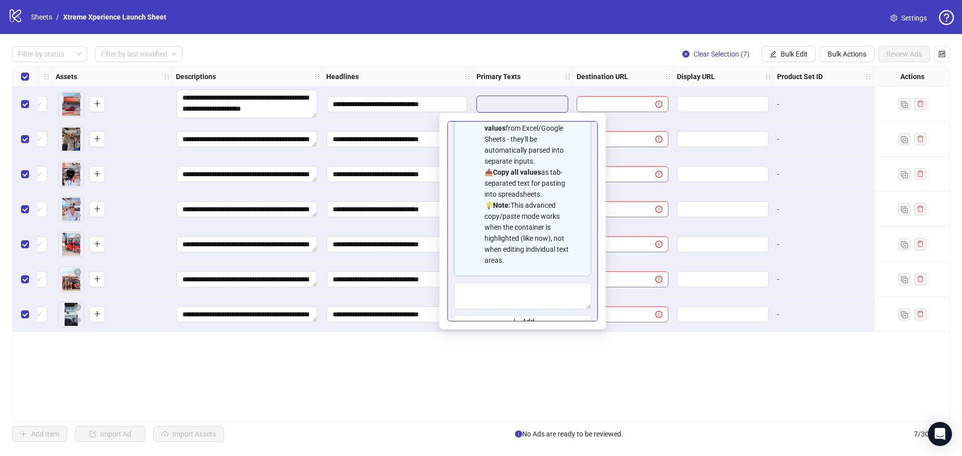
scroll to position [0, 0]
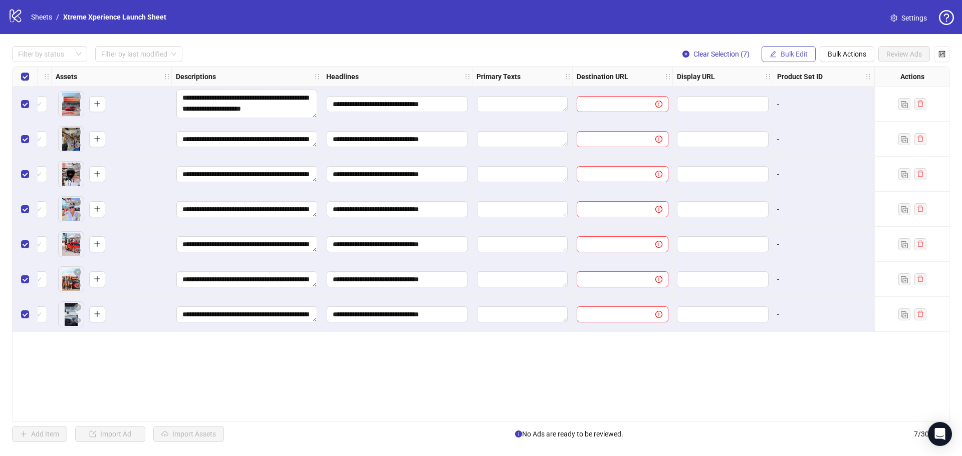
click at [792, 55] on span "Bulk Edit" at bounding box center [794, 54] width 27 height 8
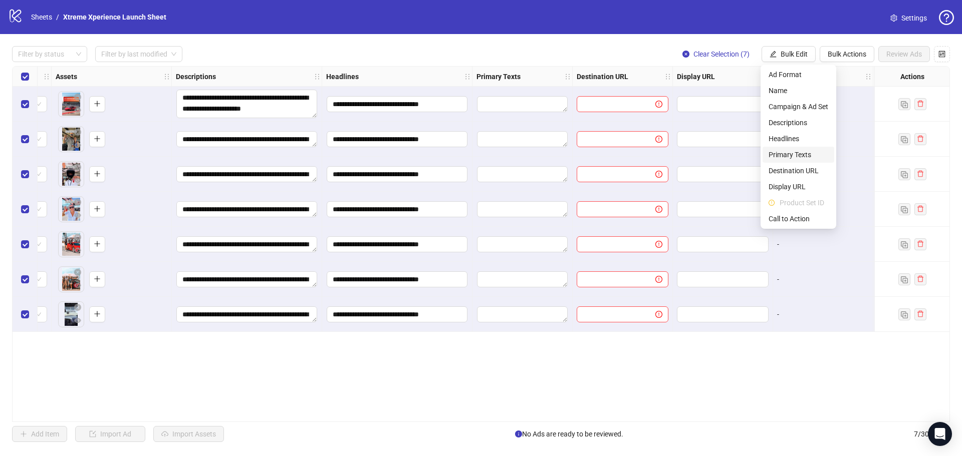
click at [796, 153] on span "Primary Texts" at bounding box center [799, 154] width 60 height 11
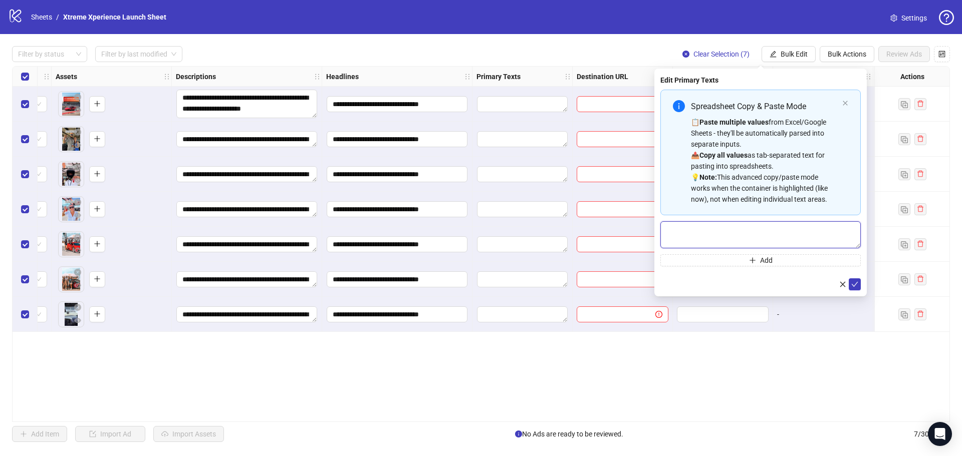
click at [734, 239] on textarea "Multi-text input container - paste or copy values" at bounding box center [760, 234] width 200 height 27
paste textarea "**********"
type textarea "**********"
click at [856, 284] on icon "check" at bounding box center [855, 284] width 7 height 5
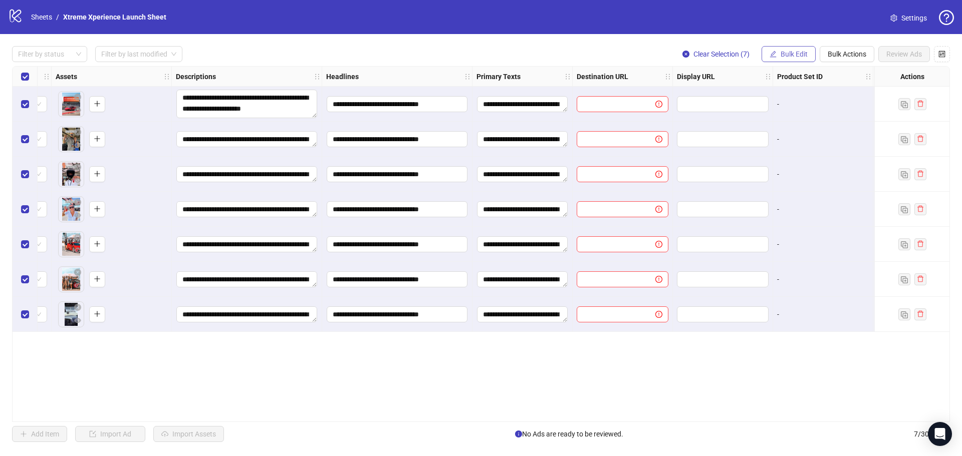
click at [801, 54] on span "Bulk Edit" at bounding box center [794, 54] width 27 height 8
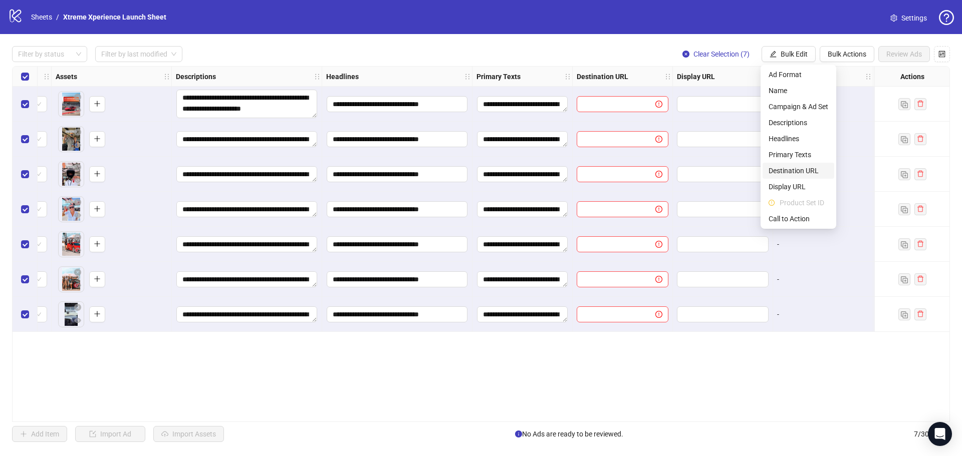
click at [801, 171] on span "Destination URL" at bounding box center [799, 170] width 60 height 11
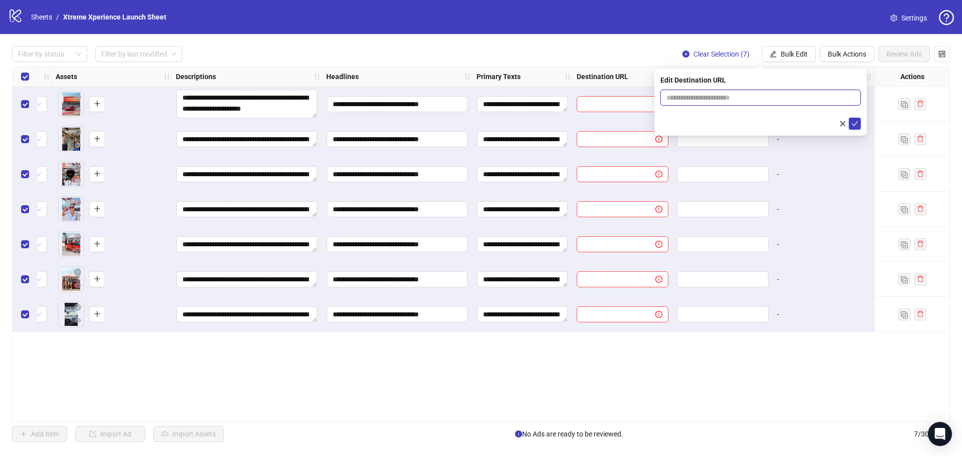
click at [729, 100] on input "text" at bounding box center [756, 97] width 180 height 11
paste input "**********"
type input "**********"
click at [855, 122] on icon "check" at bounding box center [854, 123] width 7 height 7
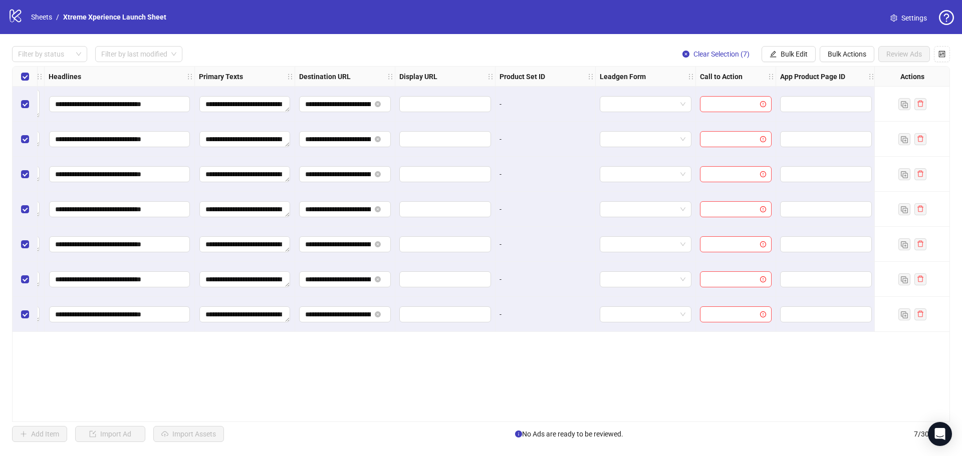
scroll to position [0, 701]
click at [786, 60] on button "Bulk Edit" at bounding box center [789, 54] width 54 height 16
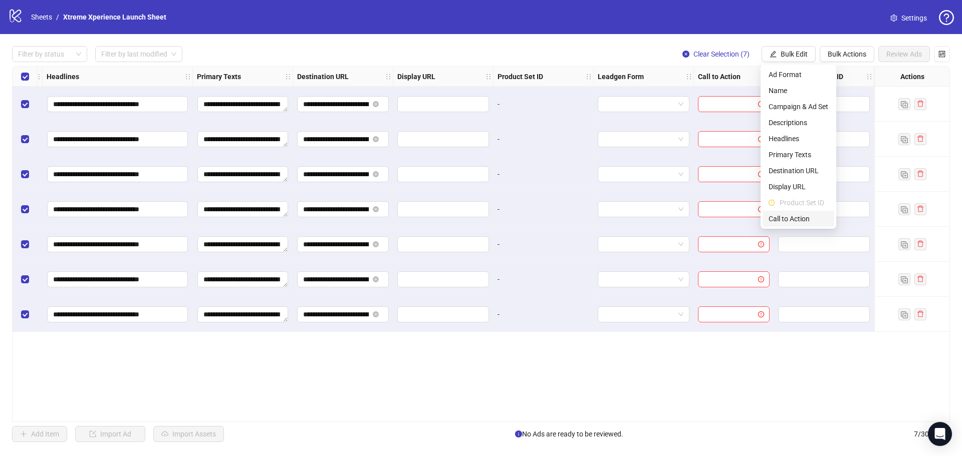
click at [792, 218] on span "Call to Action" at bounding box center [799, 218] width 60 height 11
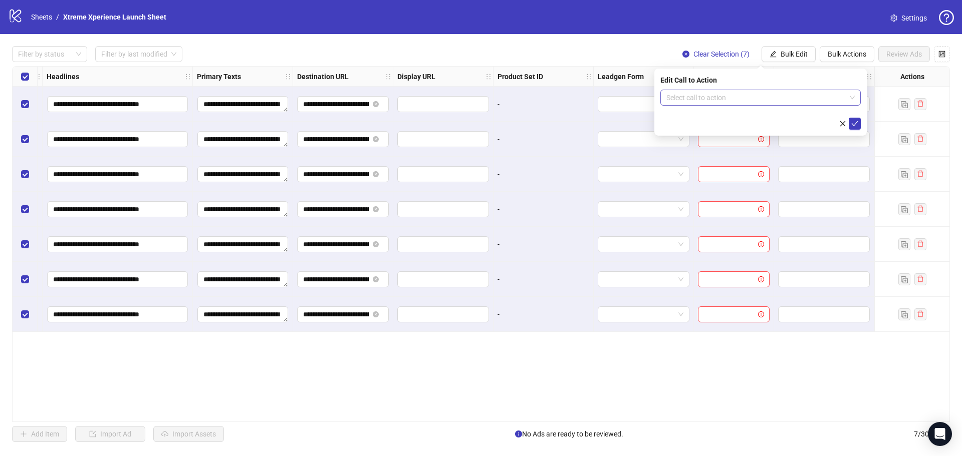
click at [734, 97] on input "search" at bounding box center [755, 97] width 179 height 15
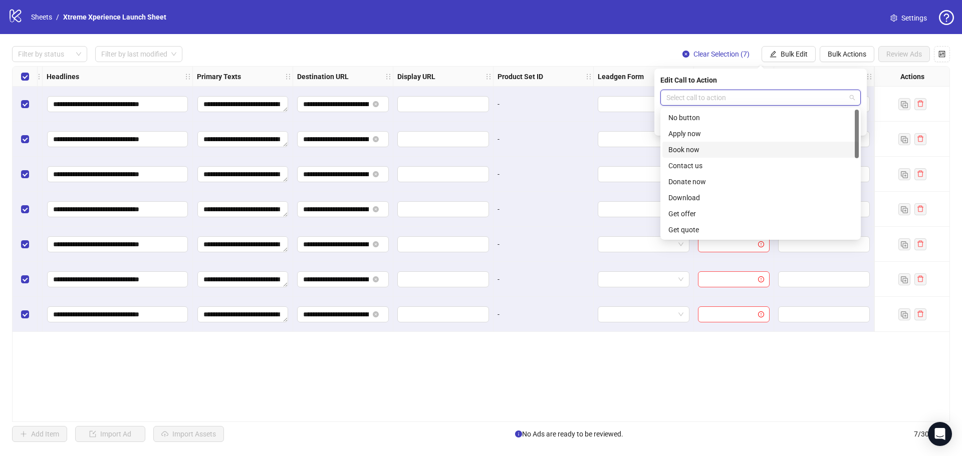
click at [690, 148] on div "Book now" at bounding box center [760, 149] width 184 height 11
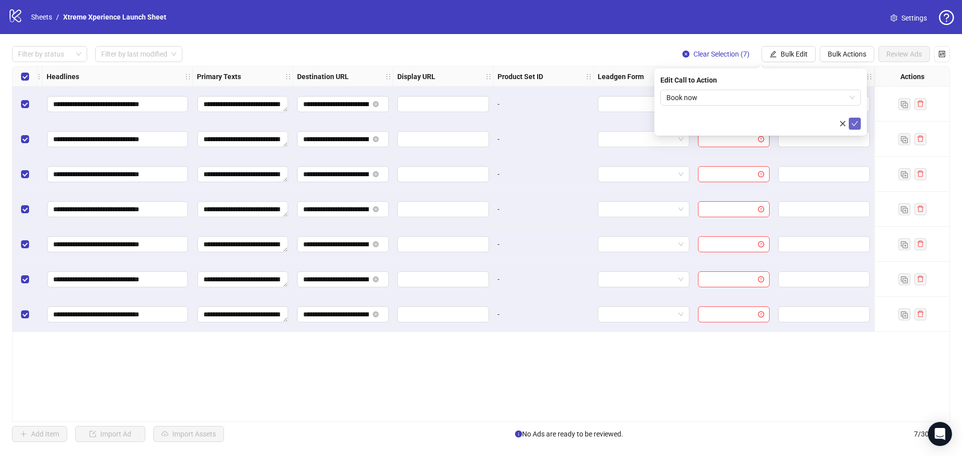
click at [858, 126] on icon "check" at bounding box center [854, 123] width 7 height 7
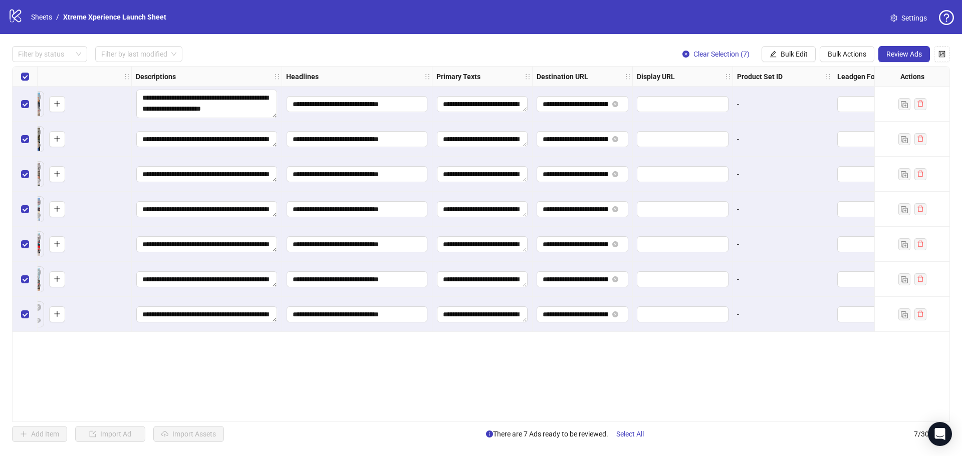
scroll to position [0, 0]
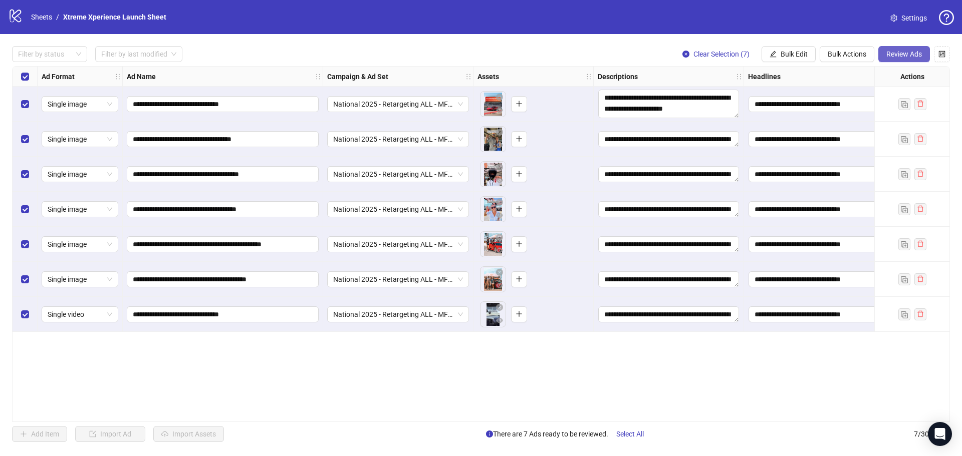
click at [918, 51] on span "Review Ads" at bounding box center [904, 54] width 36 height 8
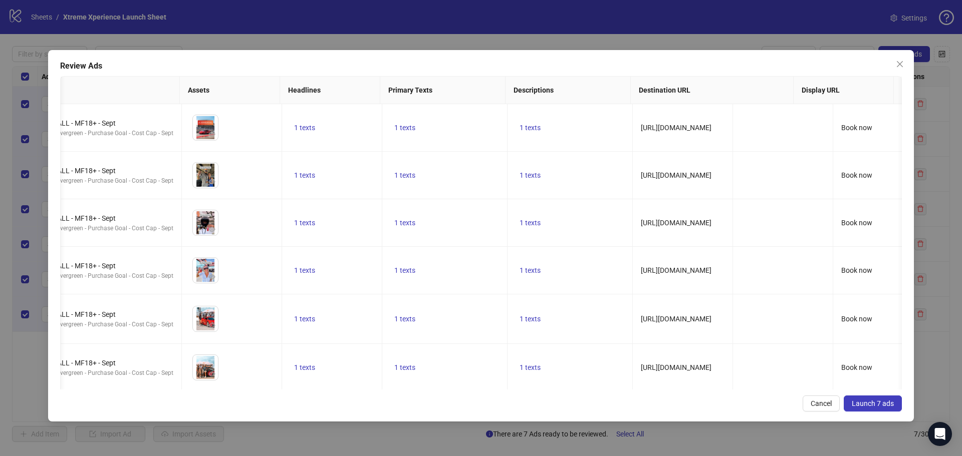
scroll to position [0, 200]
click at [883, 405] on span "Launch 7 ads" at bounding box center [873, 404] width 42 height 8
